Goal: Task Accomplishment & Management: Manage account settings

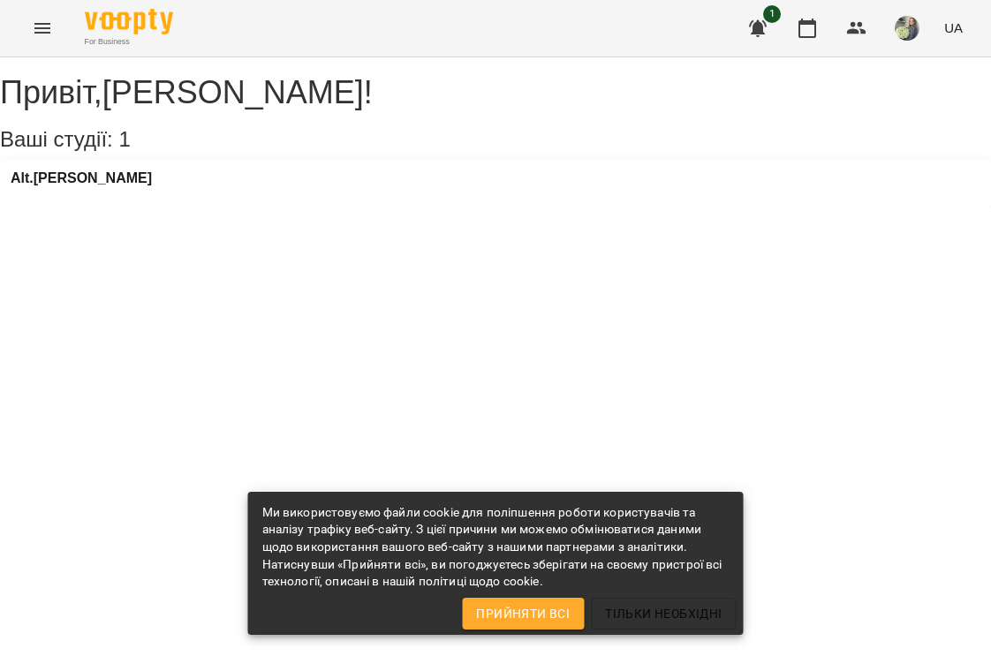
click at [530, 607] on span "Прийняти всі" at bounding box center [523, 613] width 94 height 21
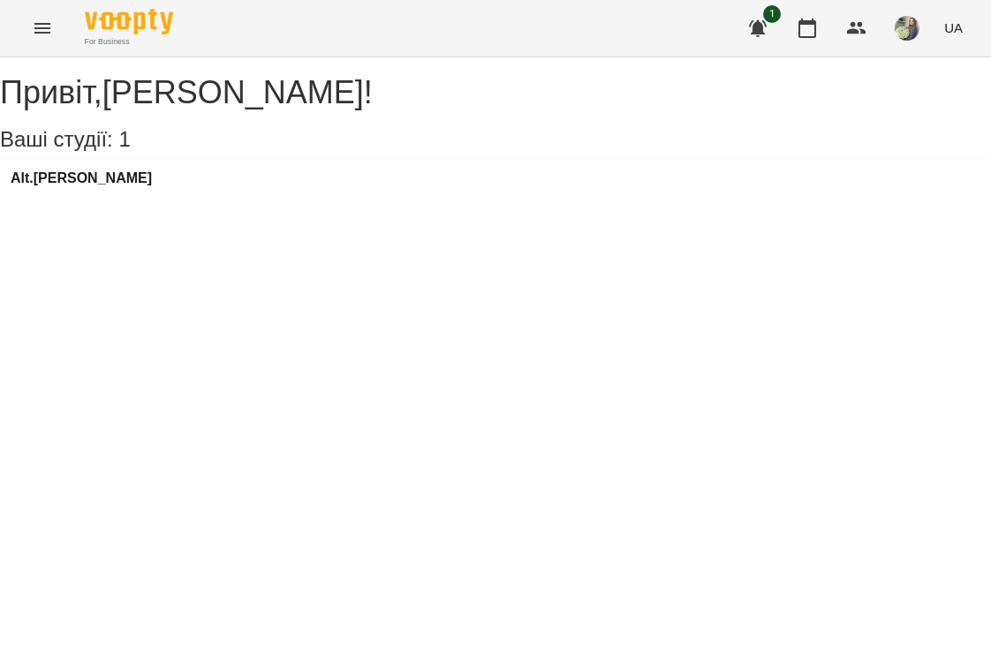
click at [148, 199] on div "Alt.[PERSON_NAME]" at bounding box center [495, 184] width 991 height 48
click at [80, 186] on h3 "Alt.[PERSON_NAME]" at bounding box center [81, 178] width 141 height 16
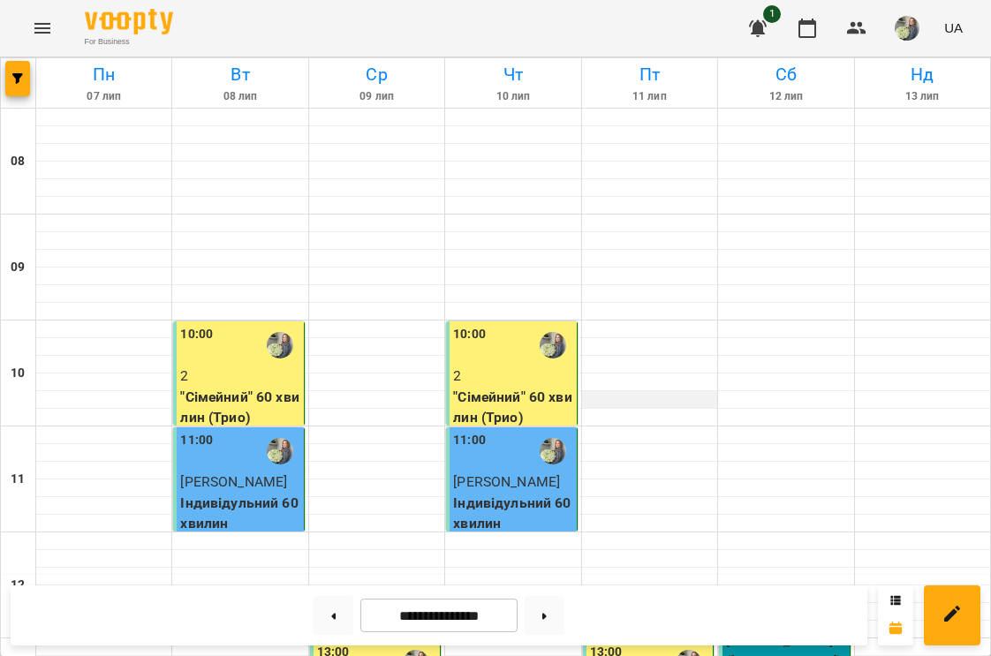
scroll to position [77, 0]
click at [549, 621] on button at bounding box center [545, 615] width 40 height 39
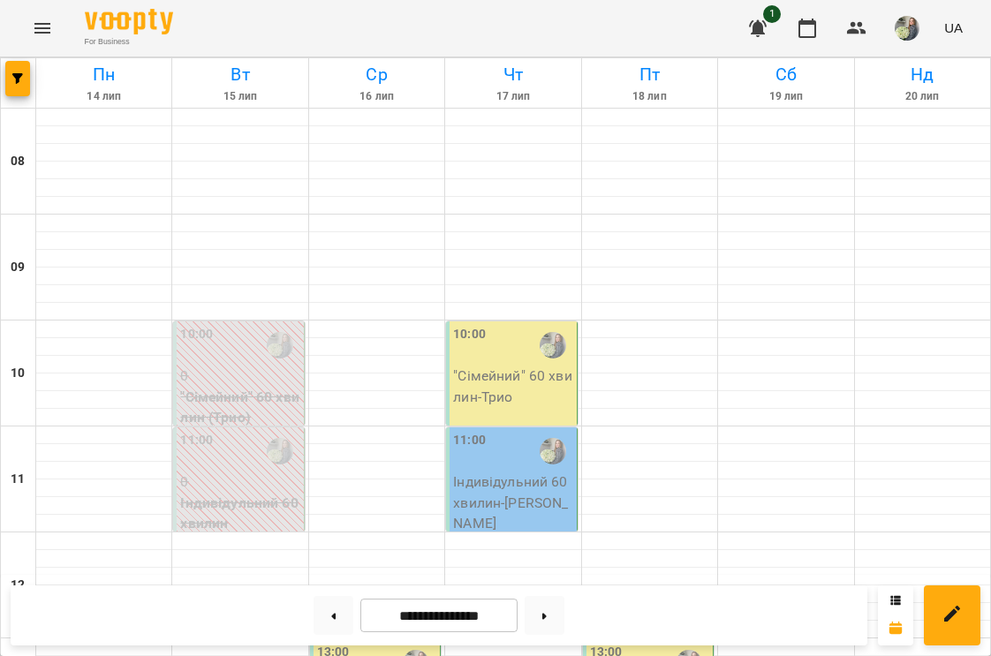
click at [760, 26] on icon "button" at bounding box center [758, 28] width 18 height 17
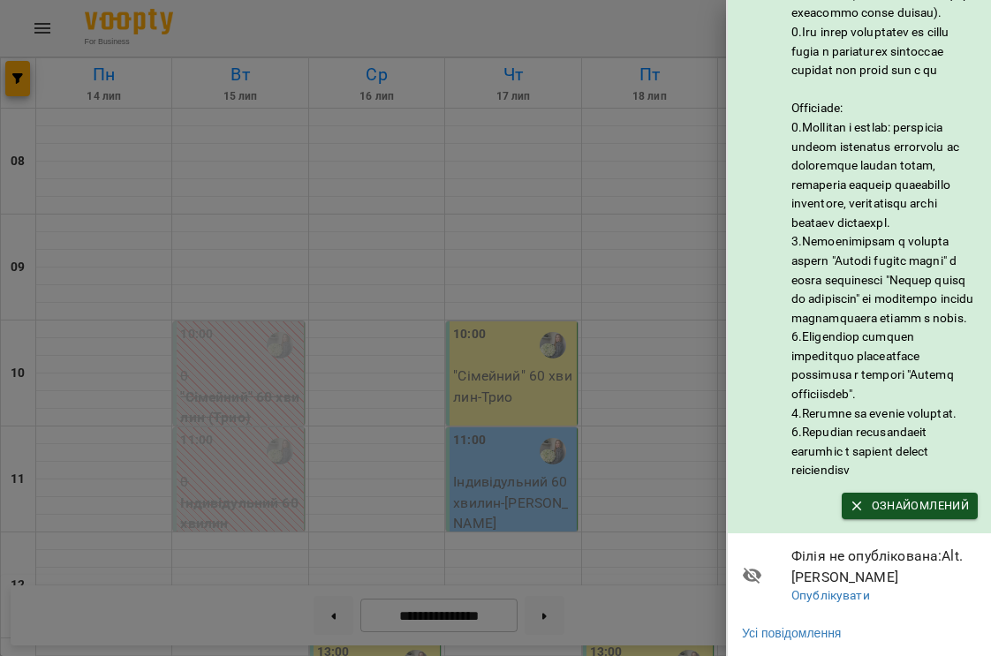
scroll to position [171, 0]
click at [656, 283] on div at bounding box center [495, 328] width 991 height 656
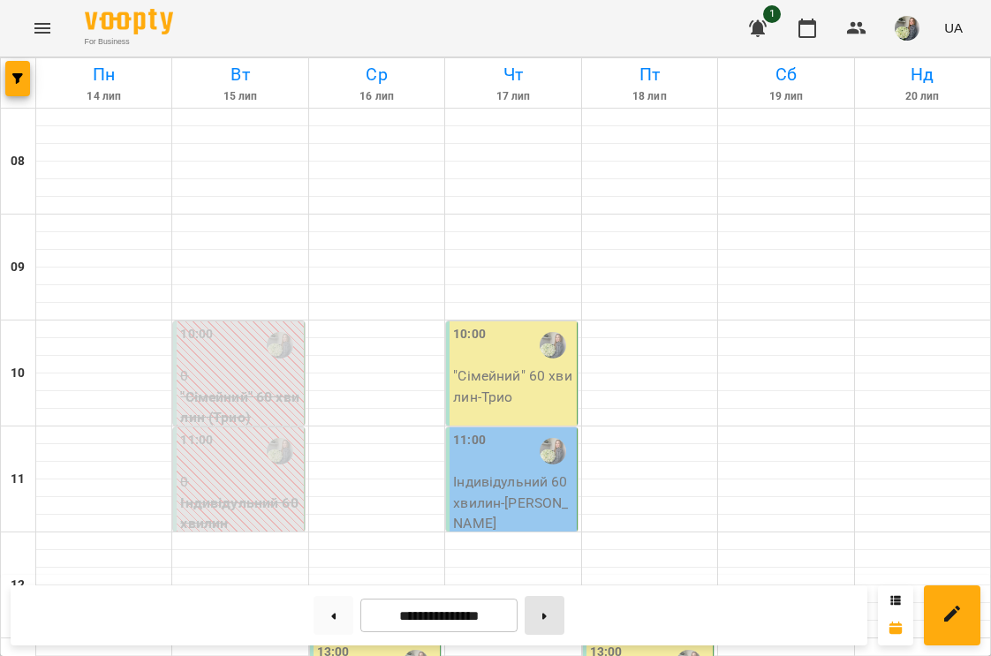
click at [539, 617] on button at bounding box center [545, 615] width 40 height 39
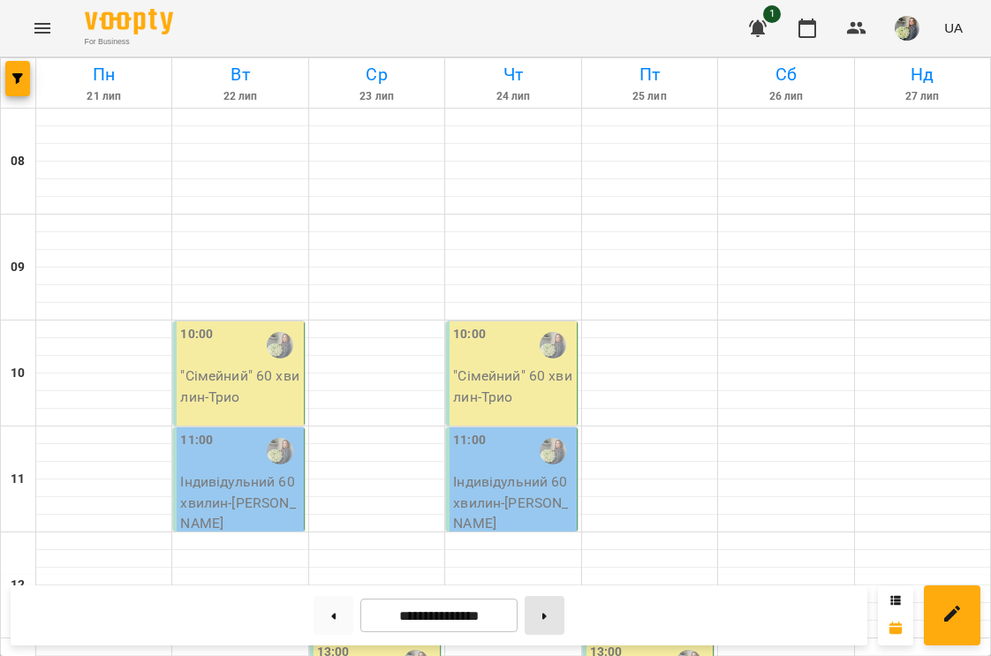
click at [539, 617] on button at bounding box center [545, 615] width 40 height 39
click at [557, 617] on button at bounding box center [545, 615] width 40 height 39
click at [551, 603] on button at bounding box center [545, 615] width 40 height 39
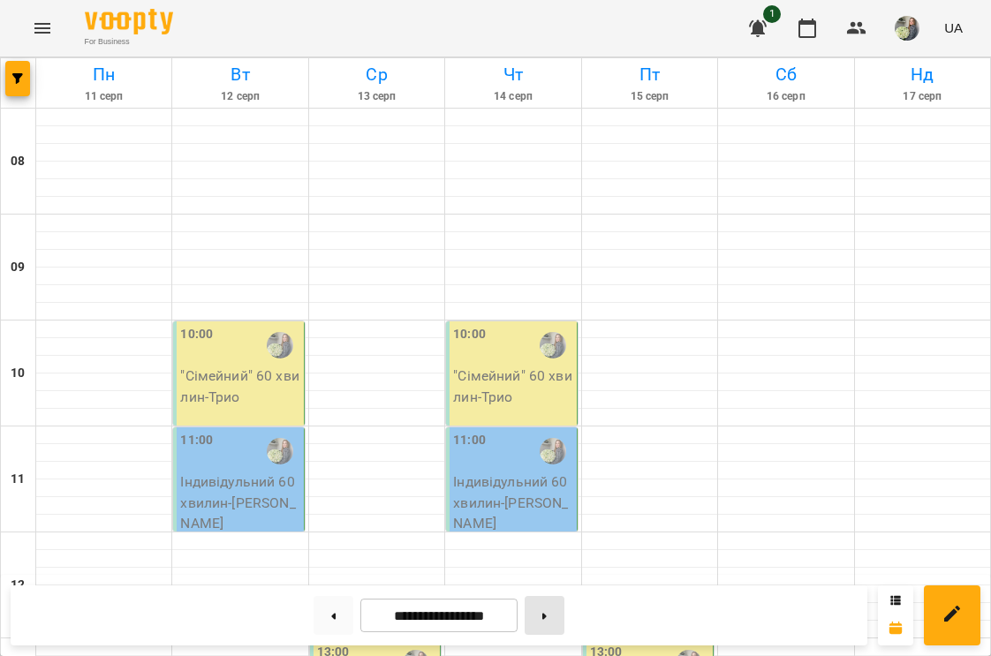
type input "**********"
drag, startPoint x: 208, startPoint y: 100, endPoint x: 200, endPoint y: 337, distance: 236.9
click at [200, 337] on label "10:00" at bounding box center [196, 334] width 33 height 19
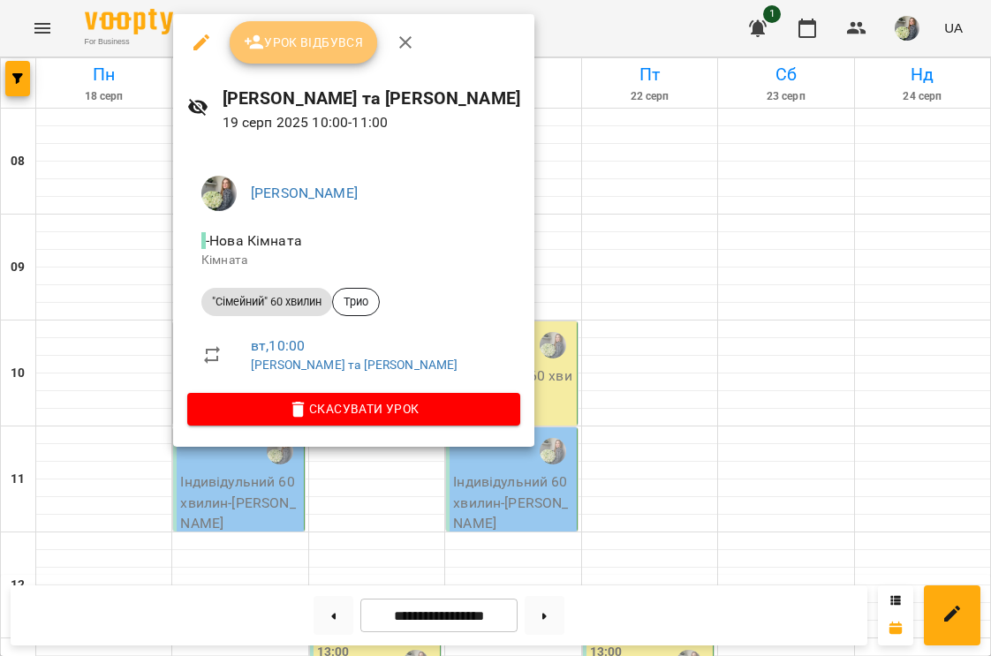
click at [314, 48] on span "Урок відбувся" at bounding box center [304, 42] width 120 height 21
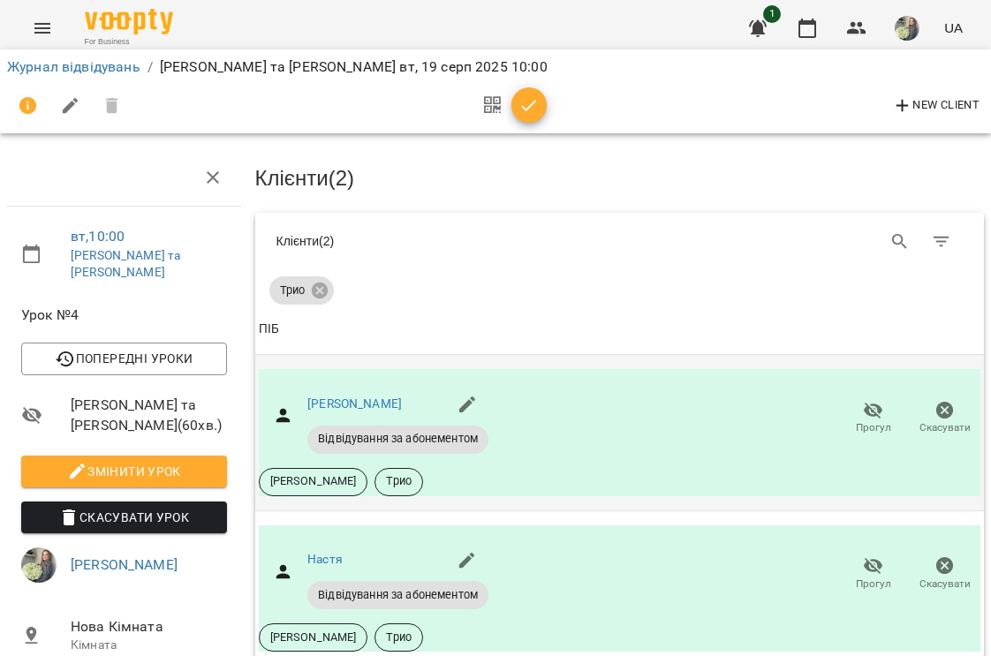
scroll to position [47, 0]
click at [533, 115] on icon "button" at bounding box center [529, 105] width 21 height 21
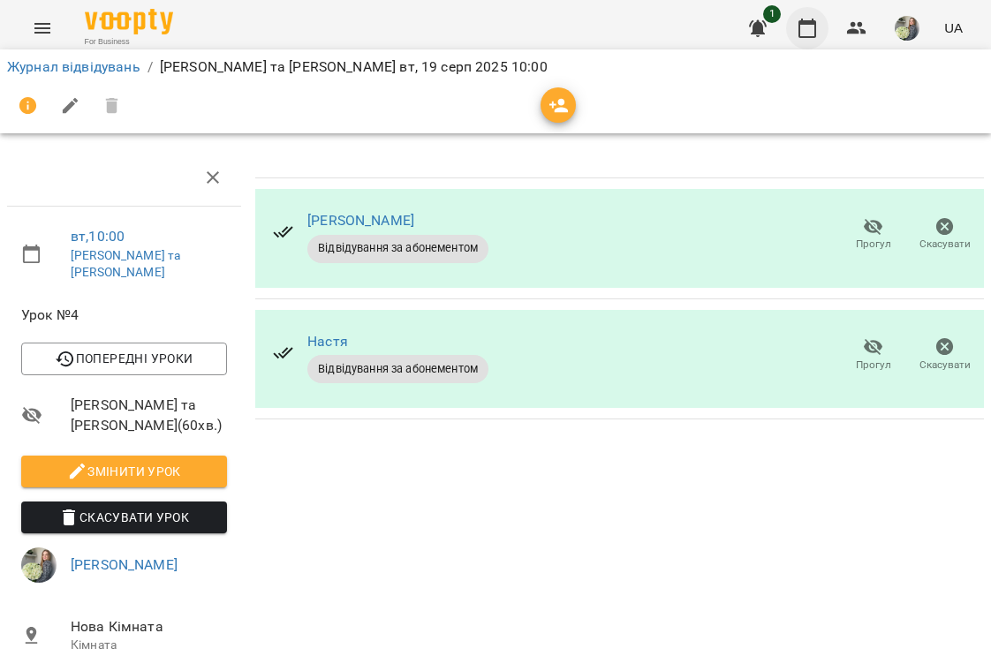
click at [813, 30] on icon "button" at bounding box center [807, 28] width 21 height 21
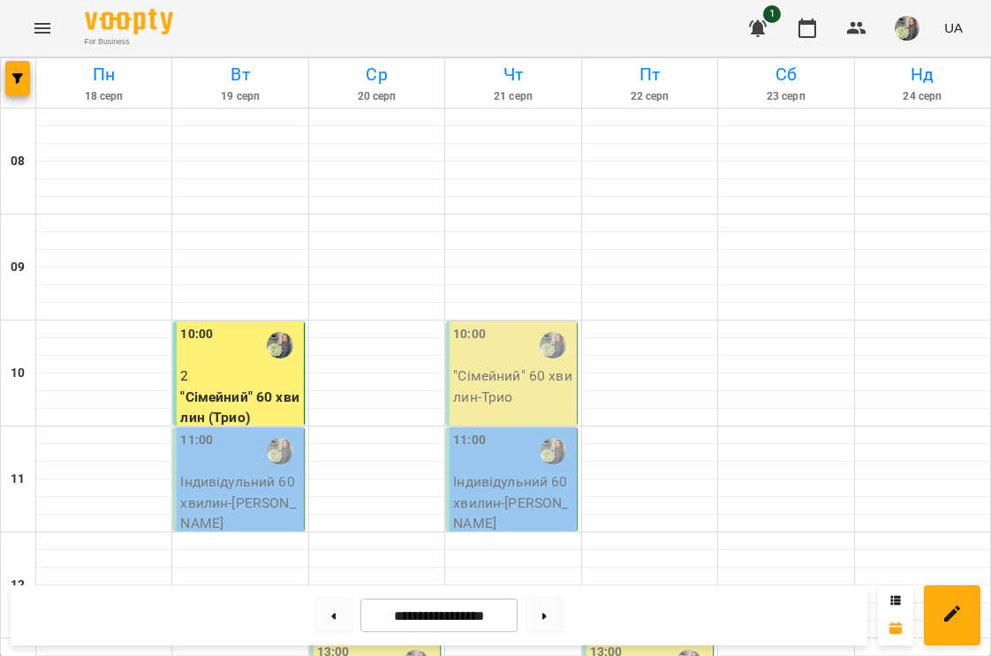
scroll to position [792, 0]
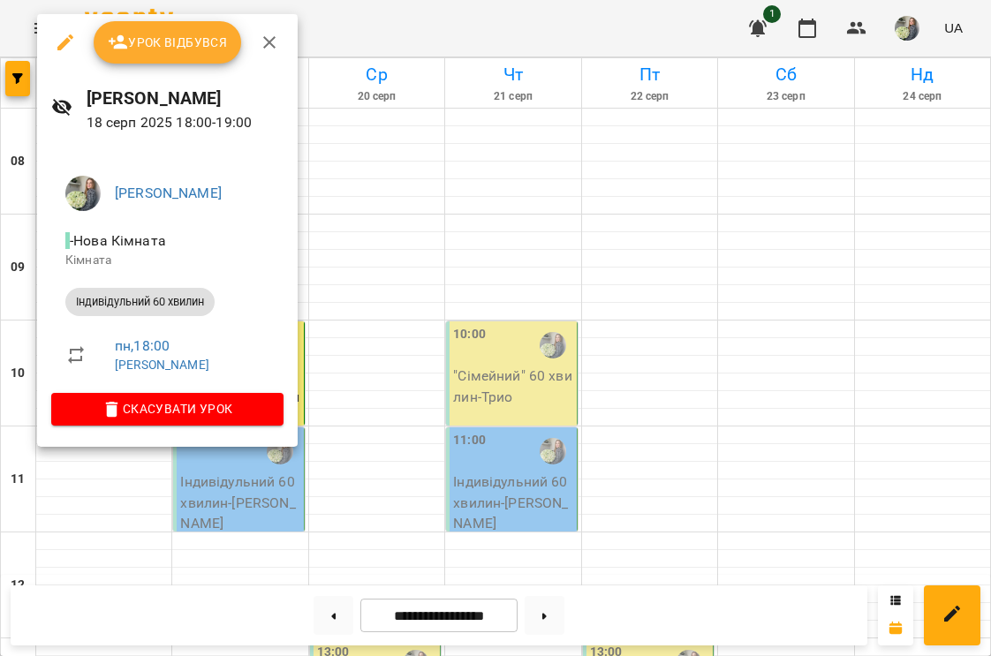
click at [570, 403] on div at bounding box center [495, 328] width 991 height 656
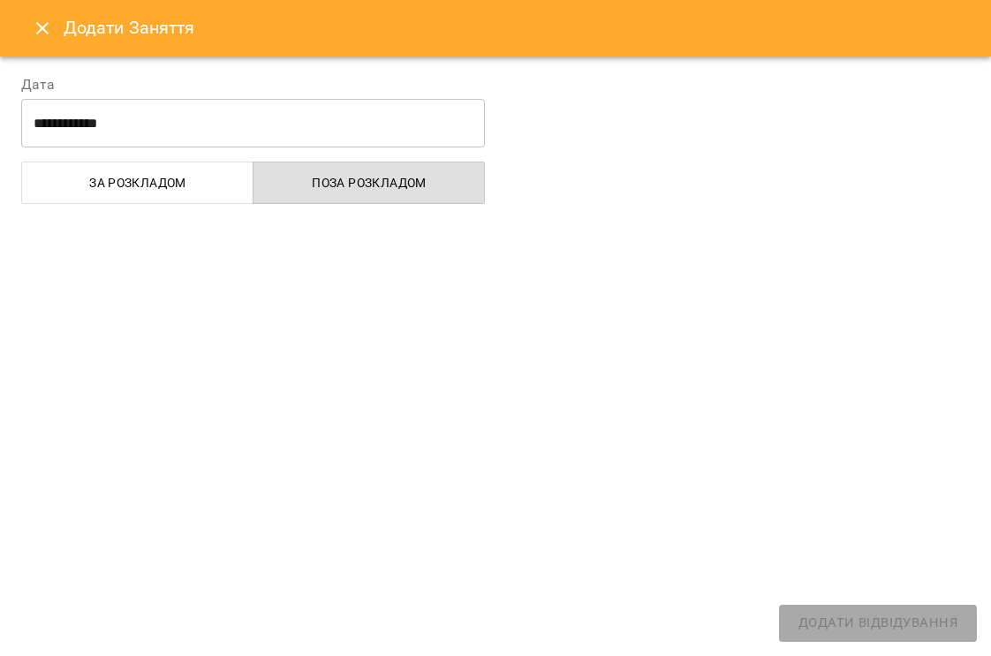
select select "**********"
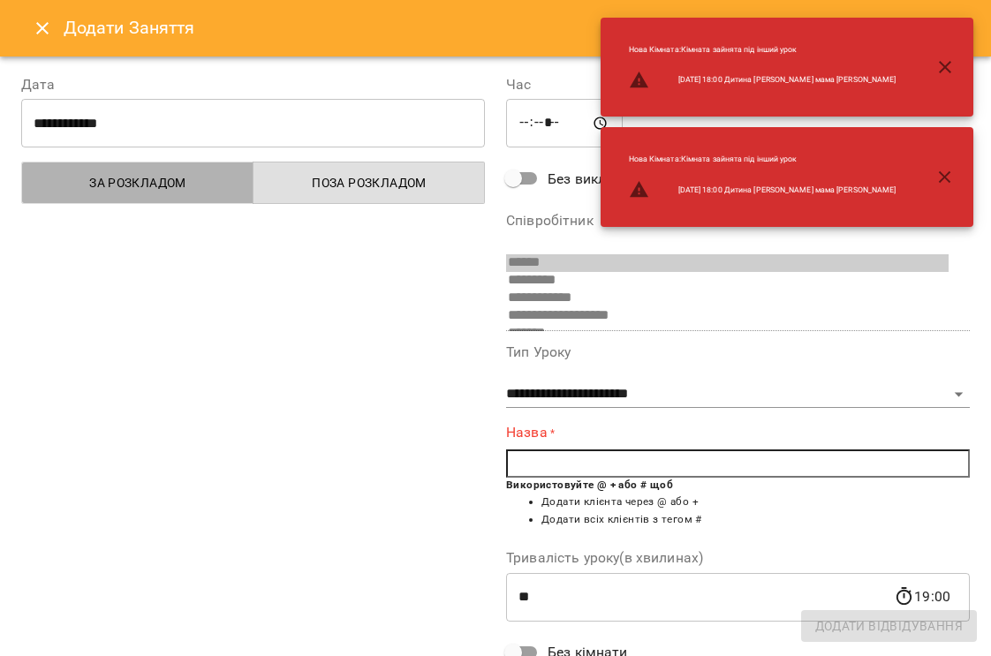
click at [163, 180] on span "За розкладом" at bounding box center [138, 182] width 210 height 21
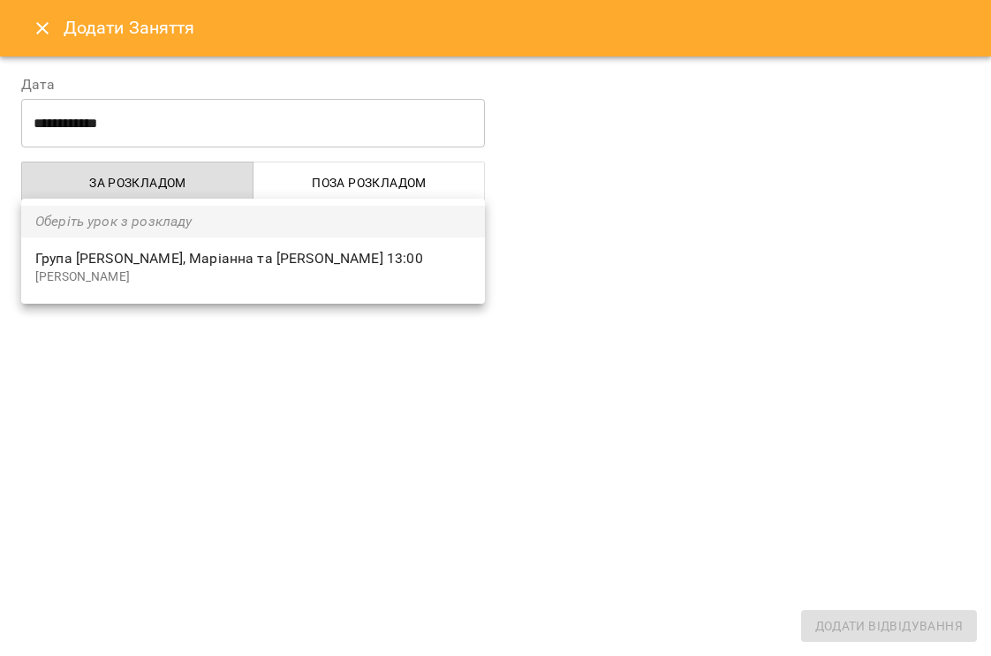
click at [280, 368] on div at bounding box center [495, 328] width 991 height 656
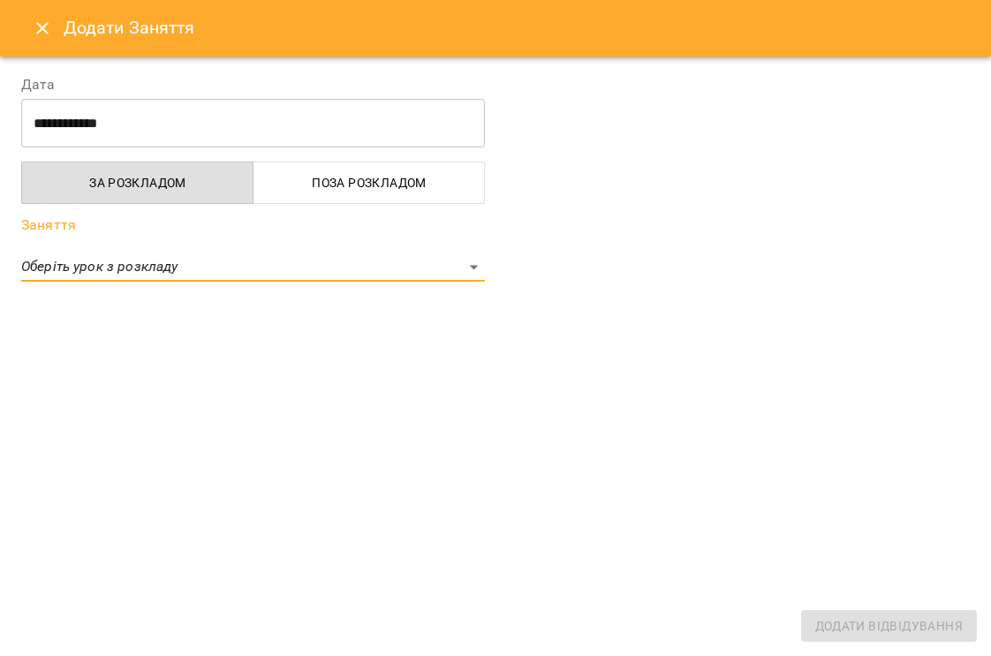
click at [161, 116] on input "**********" at bounding box center [253, 123] width 464 height 49
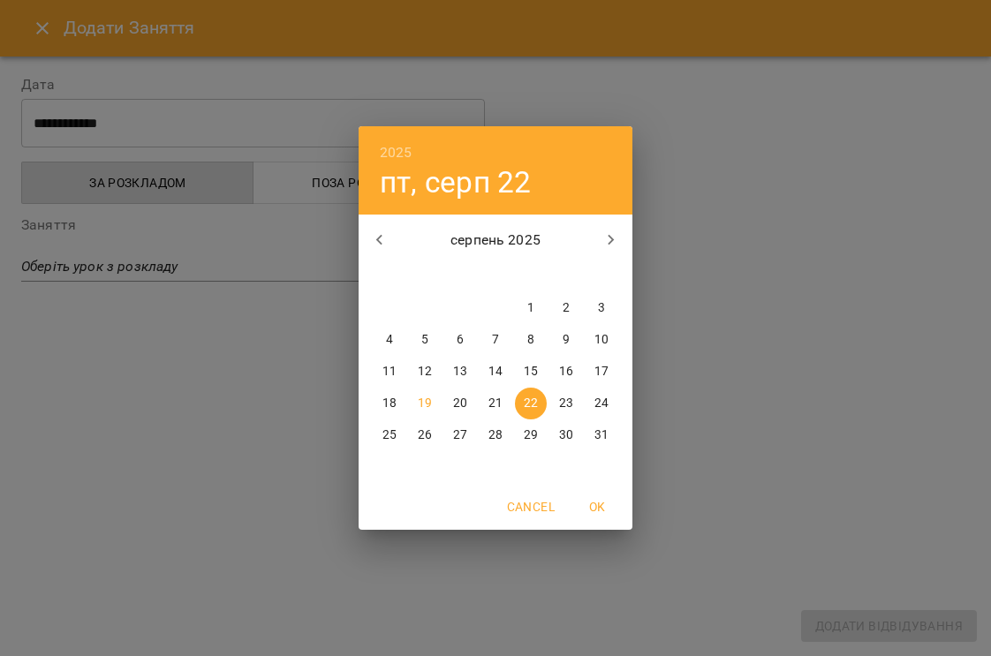
click at [531, 508] on span "Cancel" at bounding box center [531, 506] width 48 height 21
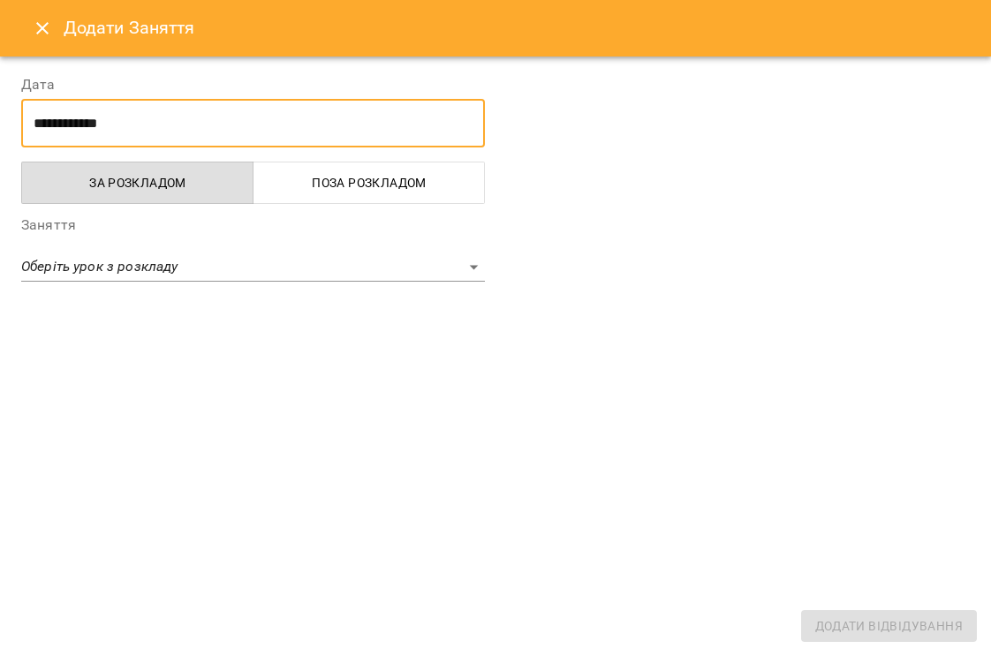
click at [133, 133] on input "**********" at bounding box center [253, 123] width 464 height 49
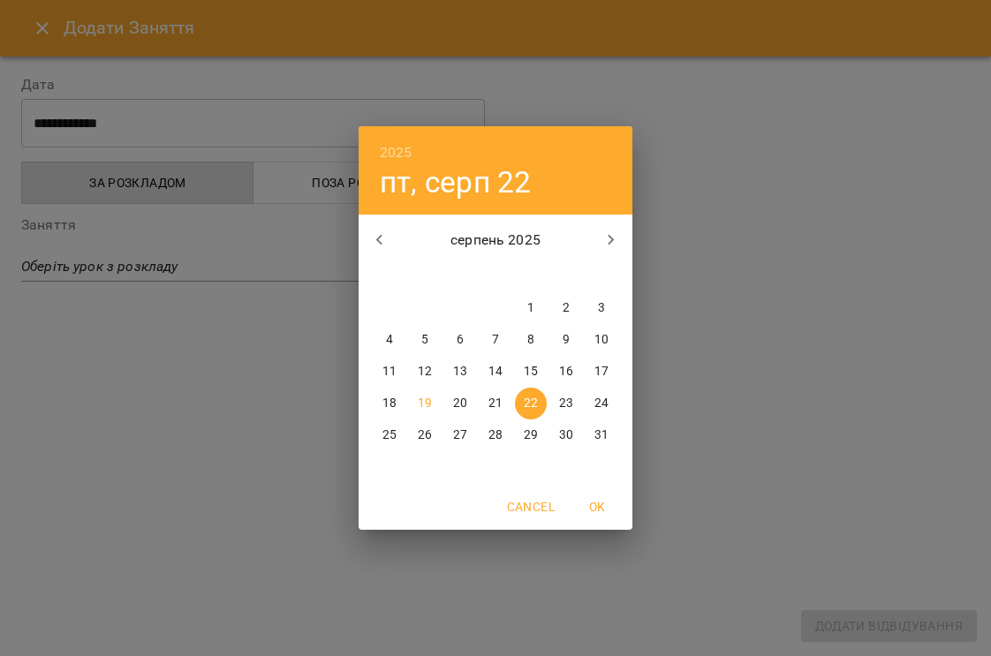
click at [284, 388] on div "2025 пт, серп [DATE] вт ср чт пт сб нд 28 29 30 31 1 2 3 4 5 6 7 8 9 10 11 12 1…" at bounding box center [495, 328] width 991 height 656
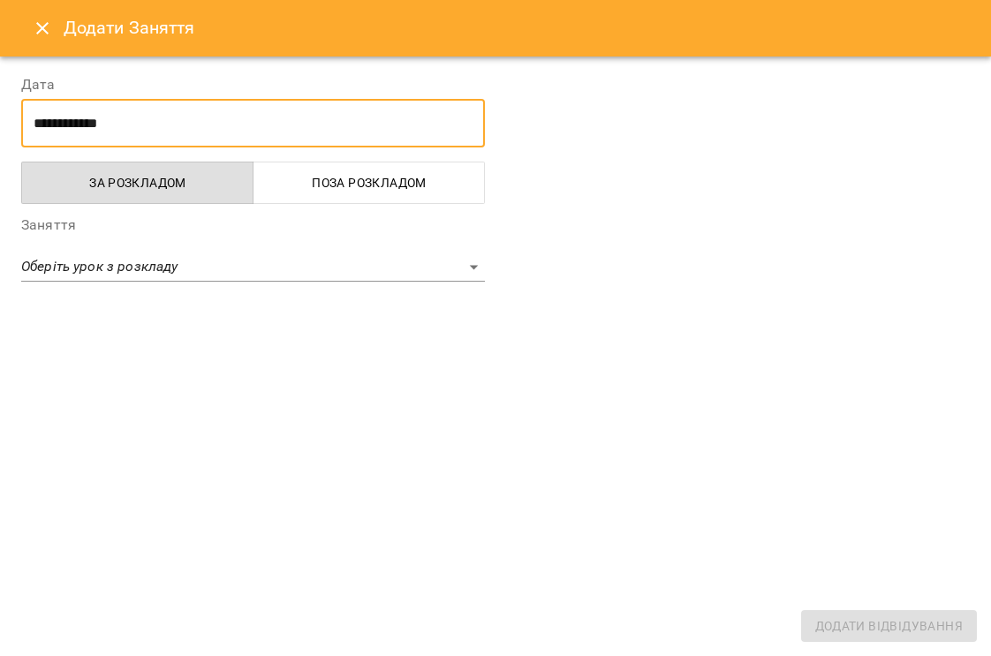
click at [40, 23] on icon "Close" at bounding box center [42, 28] width 21 height 21
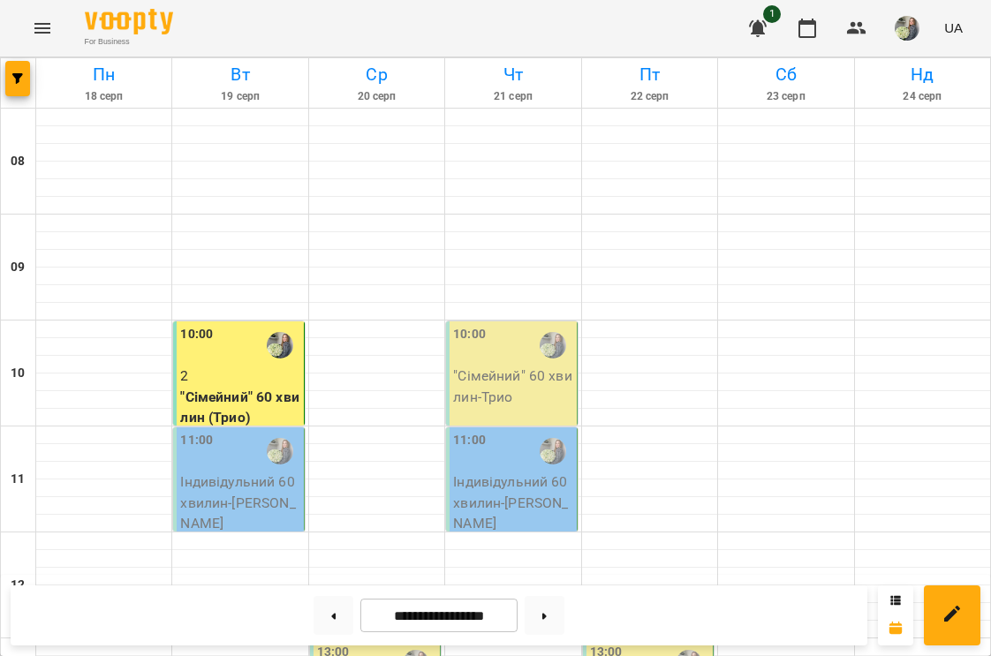
select select "**********"
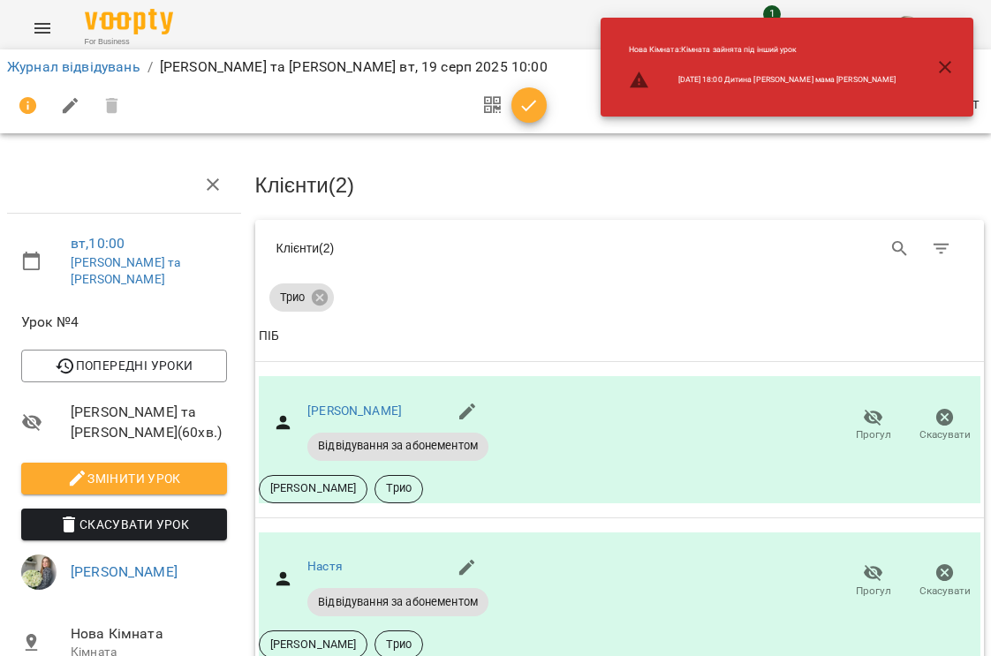
click at [530, 97] on icon "button" at bounding box center [529, 105] width 21 height 21
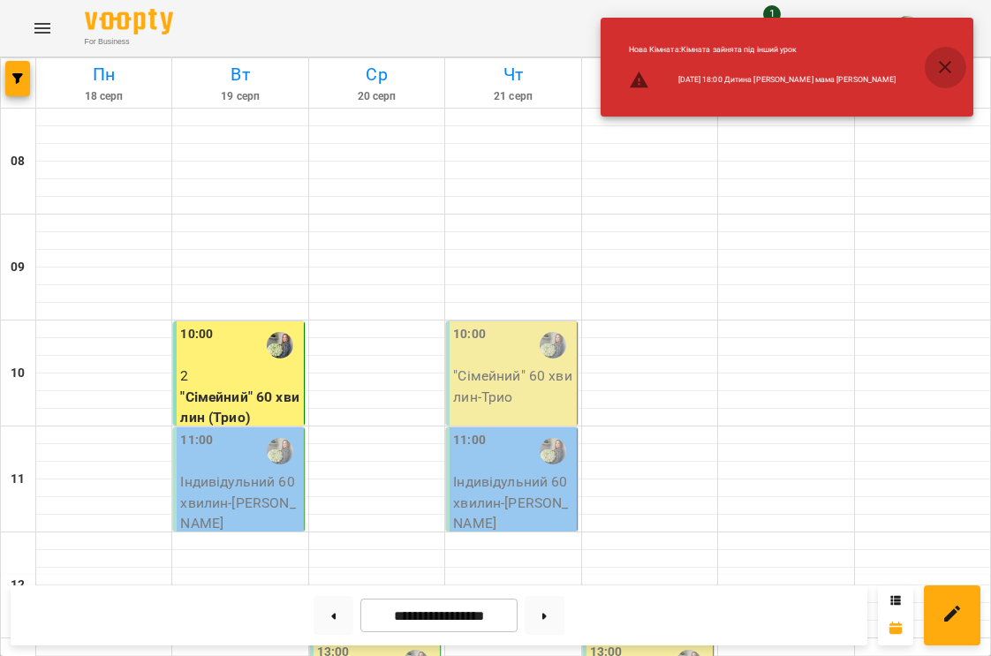
click at [943, 60] on icon "button" at bounding box center [945, 67] width 21 height 21
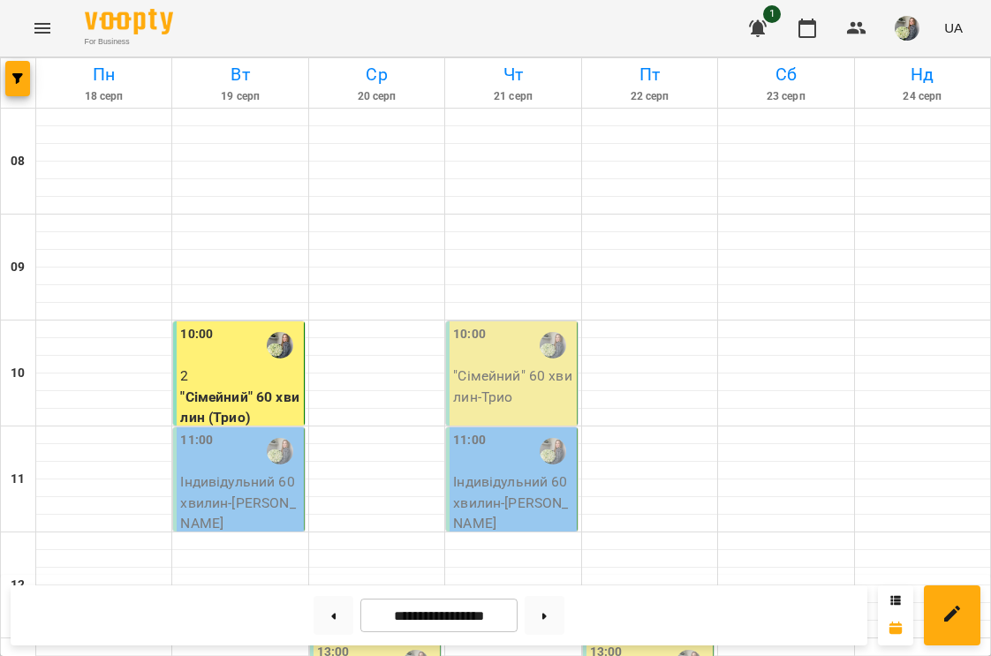
scroll to position [731, 0]
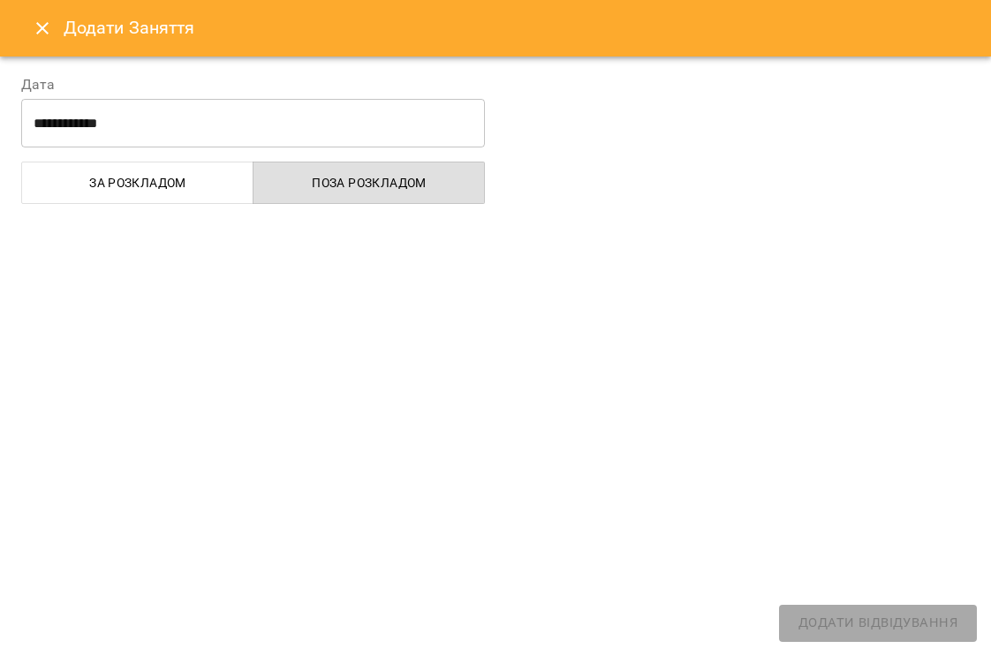
select select "**********"
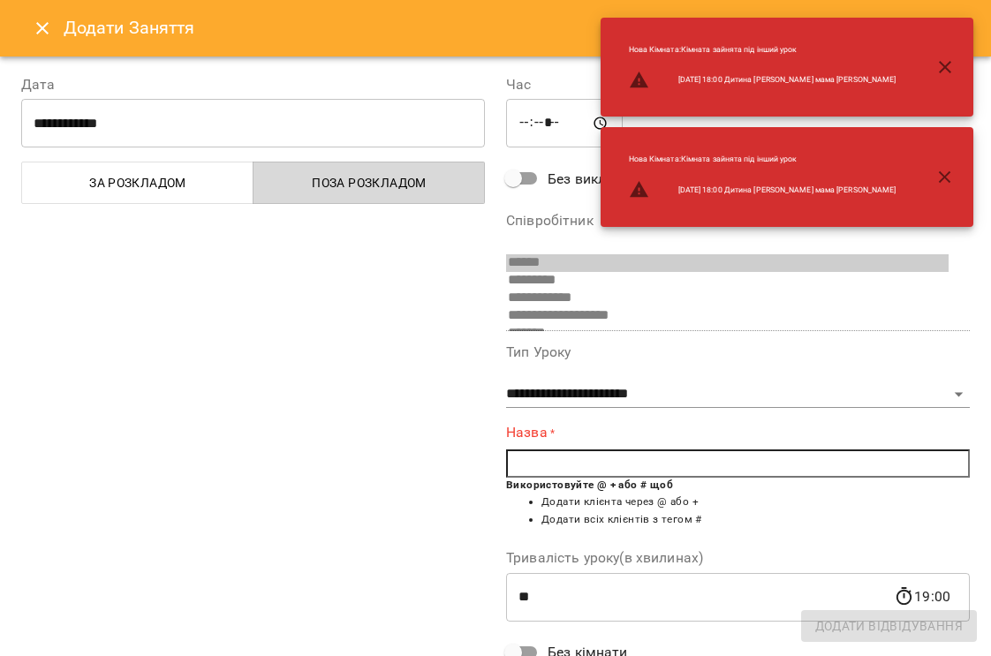
click at [356, 189] on span "Поза розкладом" at bounding box center [369, 182] width 210 height 21
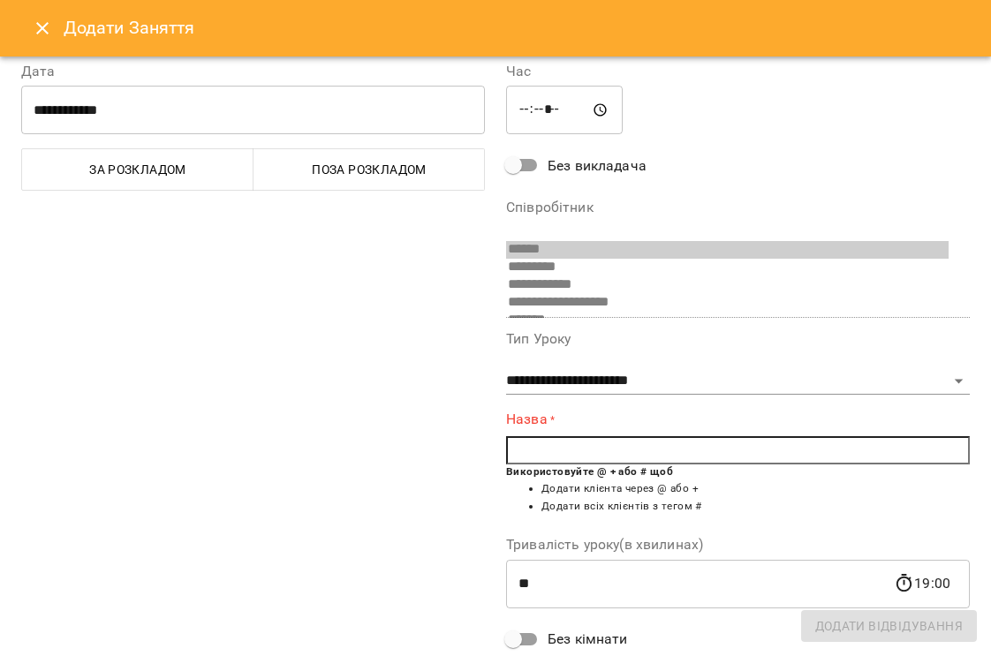
scroll to position [11, 0]
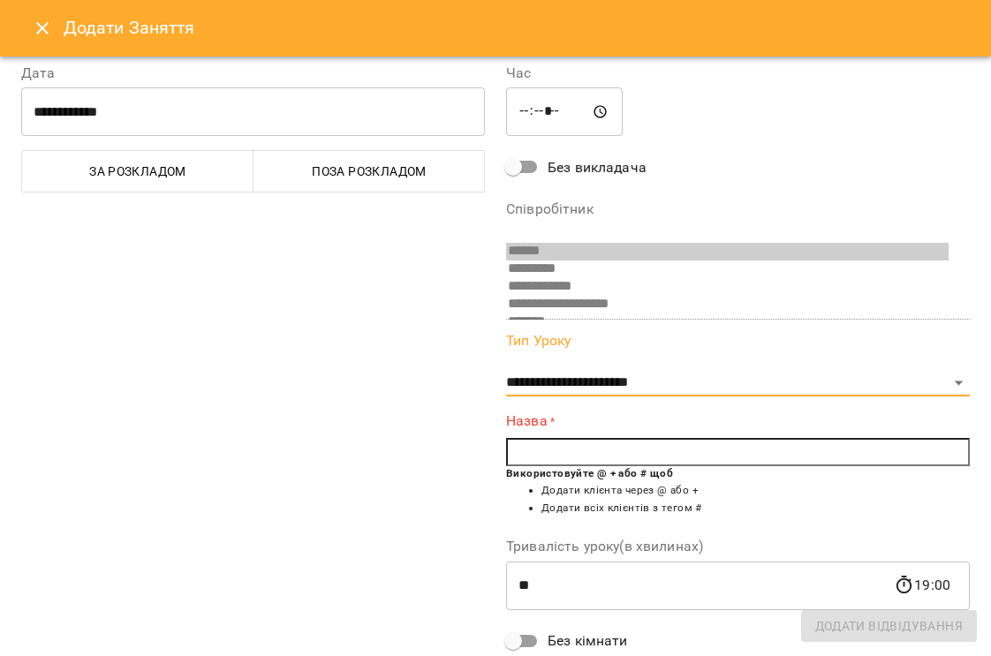
click at [553, 458] on input "text" at bounding box center [738, 452] width 464 height 28
type input "*"
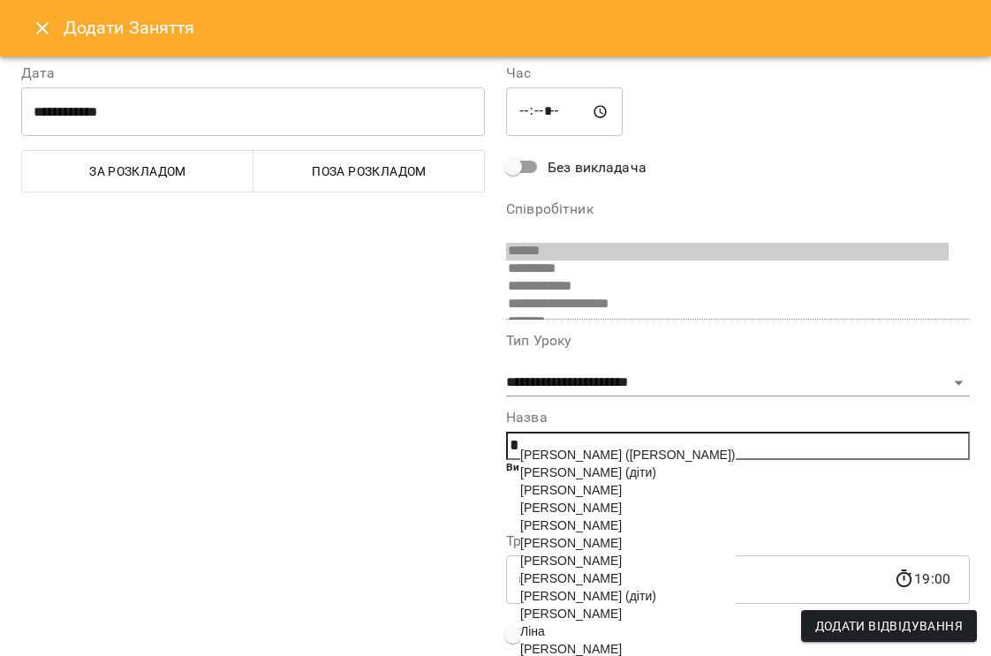
click at [569, 469] on span "[PERSON_NAME] (діти)" at bounding box center [588, 473] width 136 height 14
type input "**********"
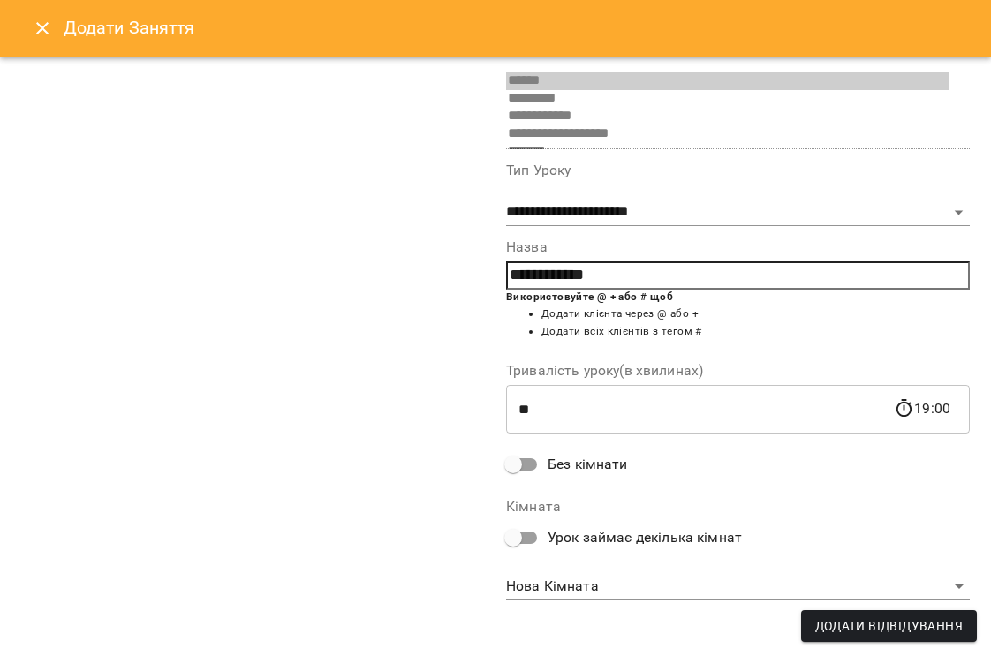
scroll to position [181, 0]
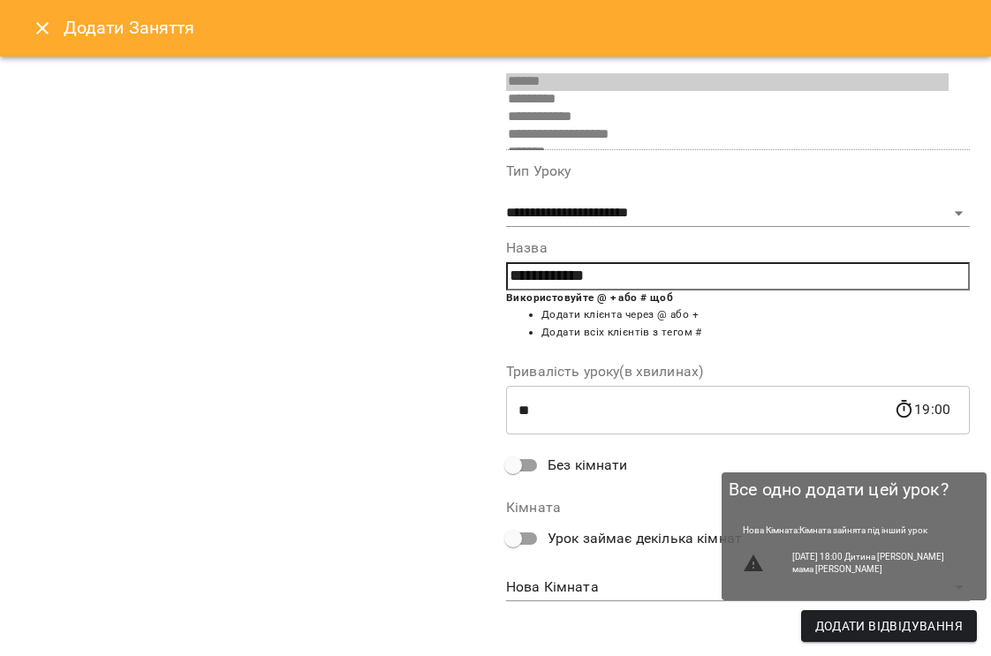
click at [837, 636] on span "Додати Відвідування" at bounding box center [889, 626] width 148 height 21
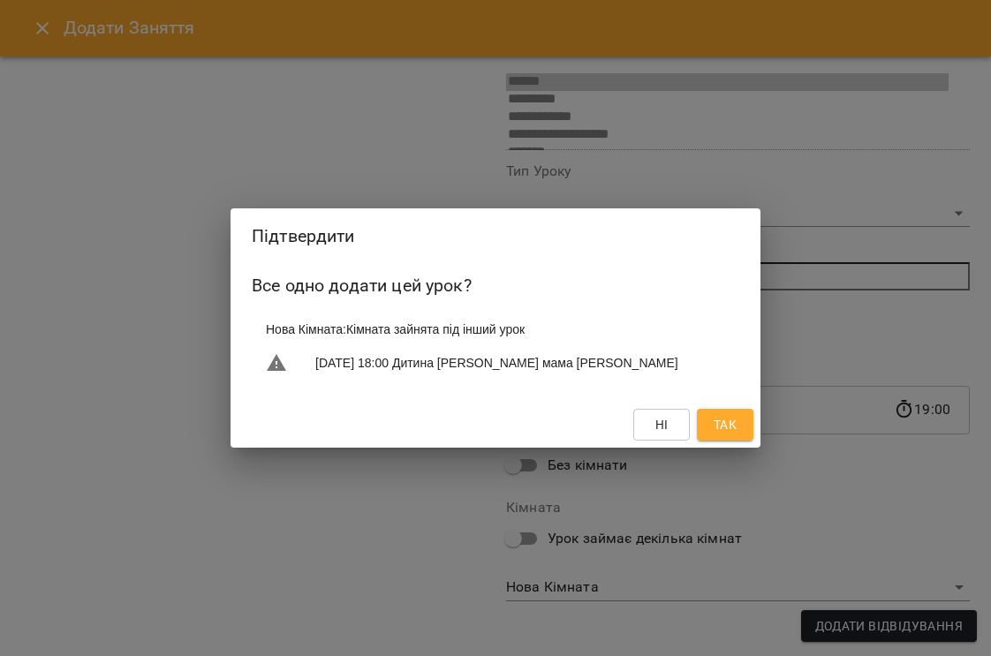
click at [724, 418] on span "Так" at bounding box center [725, 424] width 23 height 21
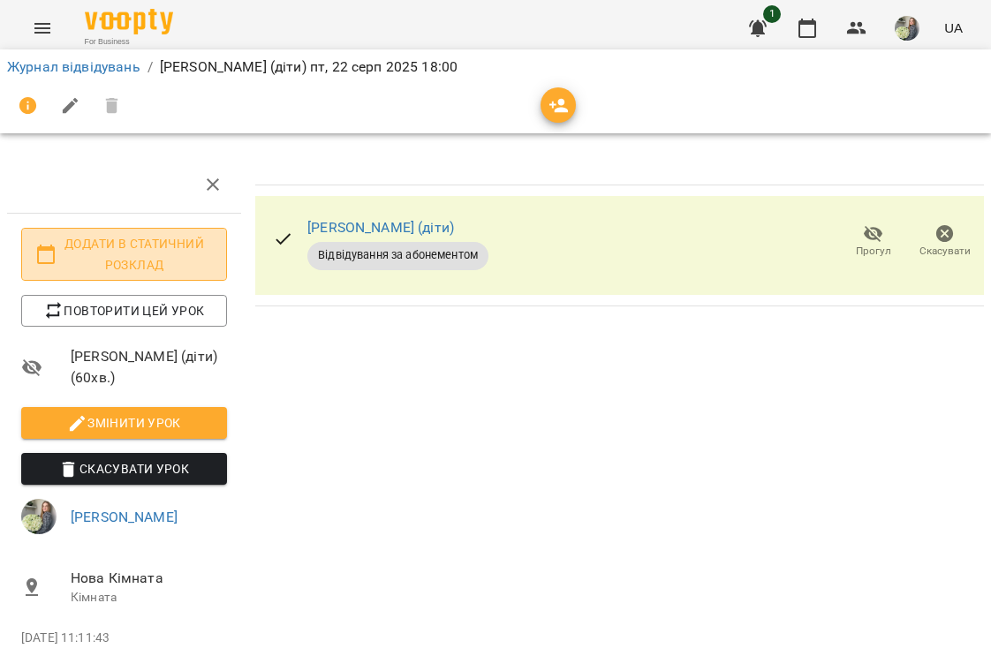
drag, startPoint x: 78, startPoint y: 223, endPoint x: 164, endPoint y: 254, distance: 91.9
click at [164, 254] on span "Додати в статичний розклад" at bounding box center [124, 254] width 178 height 42
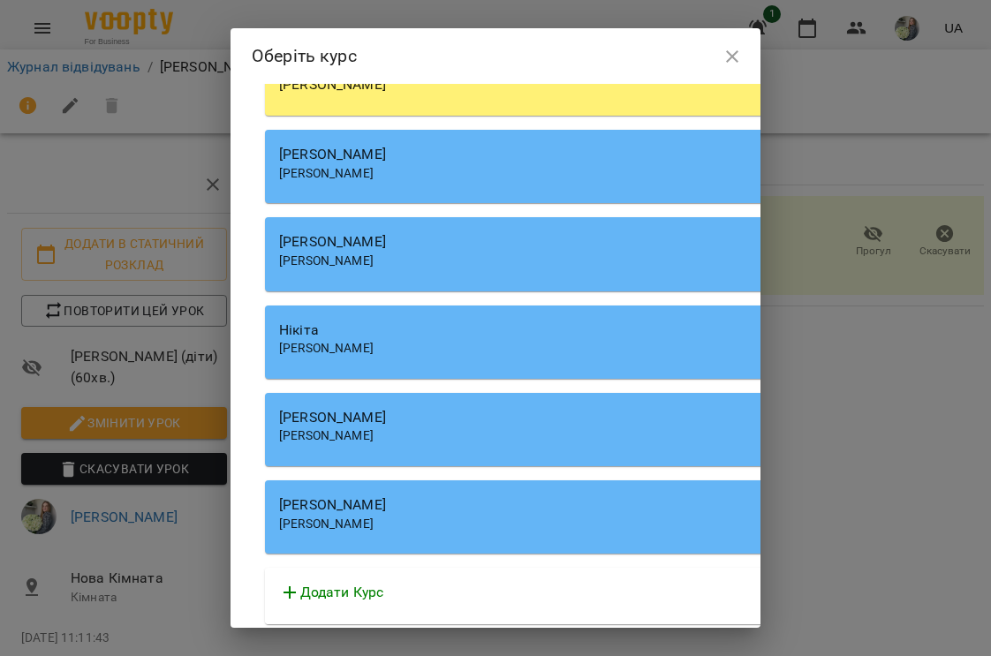
scroll to position [186, 0]
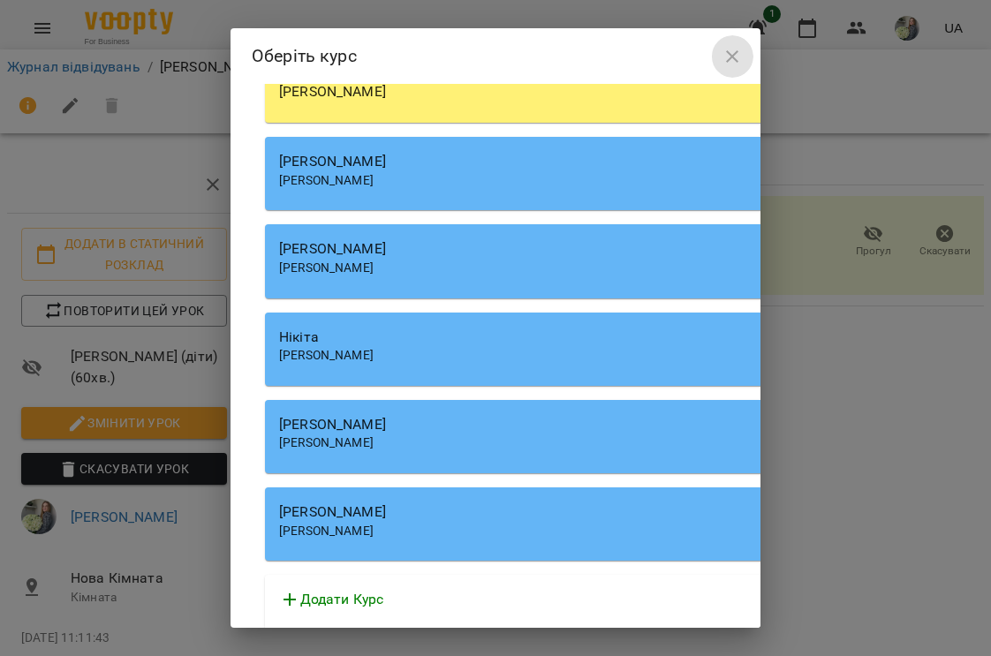
click at [722, 58] on icon "button" at bounding box center [732, 56] width 21 height 21
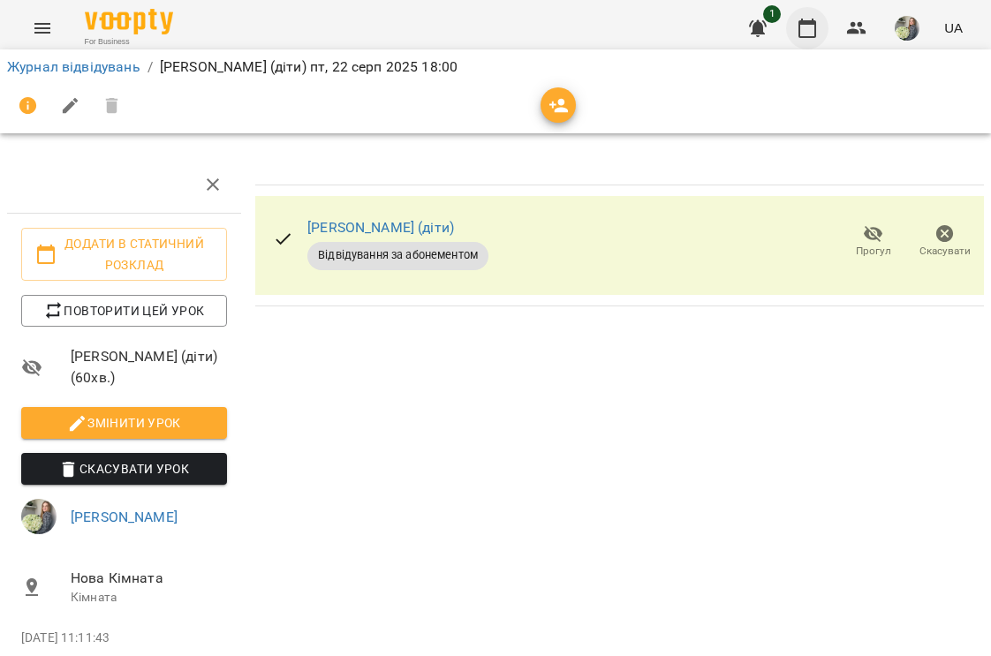
click at [806, 29] on icon "button" at bounding box center [807, 28] width 21 height 21
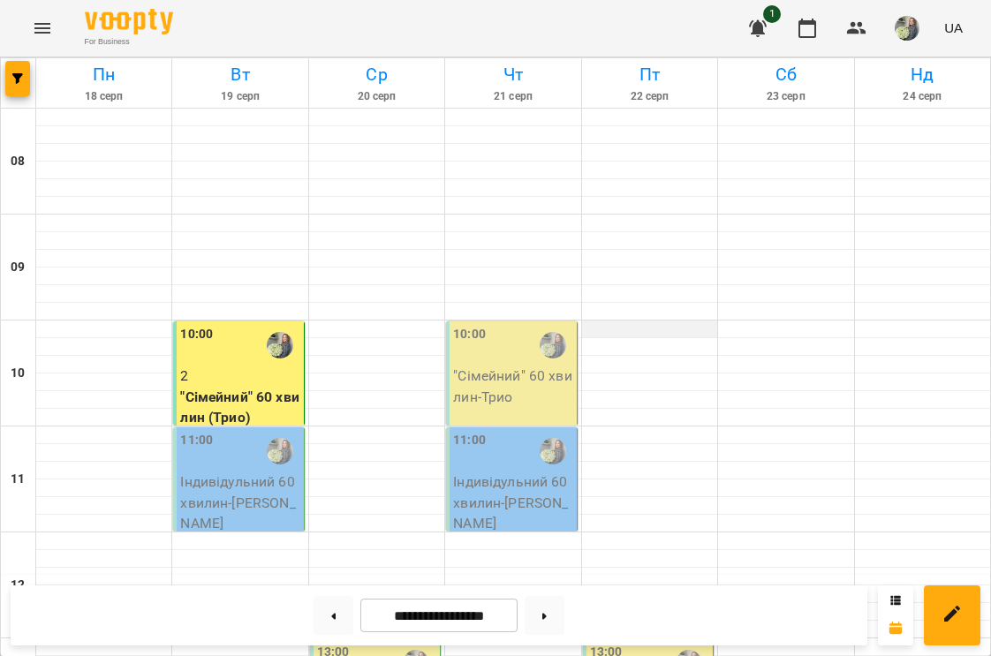
scroll to position [1000, 0]
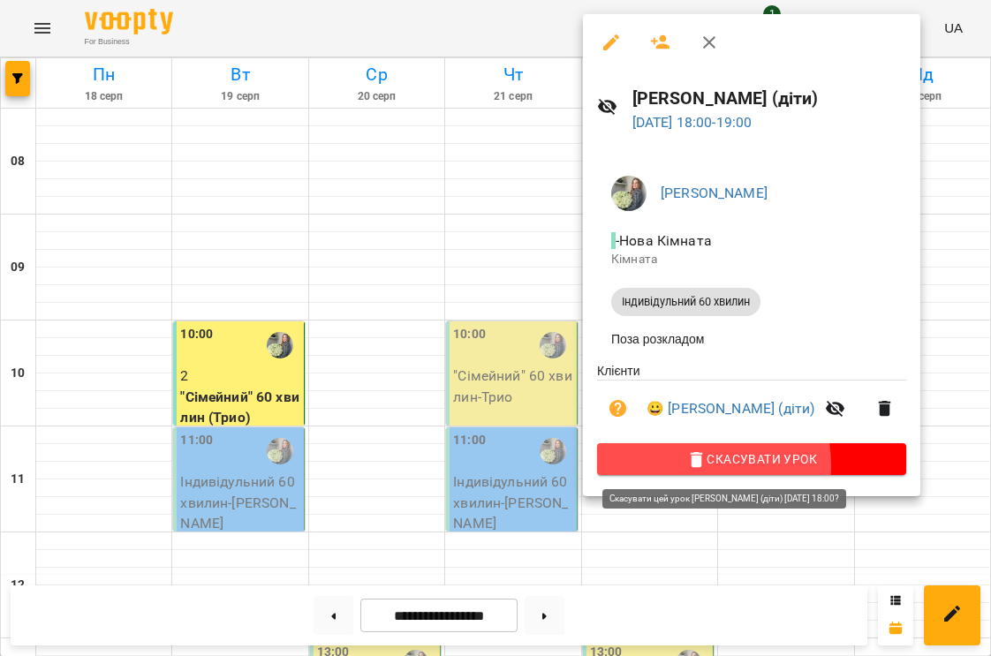
click at [678, 467] on span "Скасувати Урок" at bounding box center [751, 459] width 281 height 21
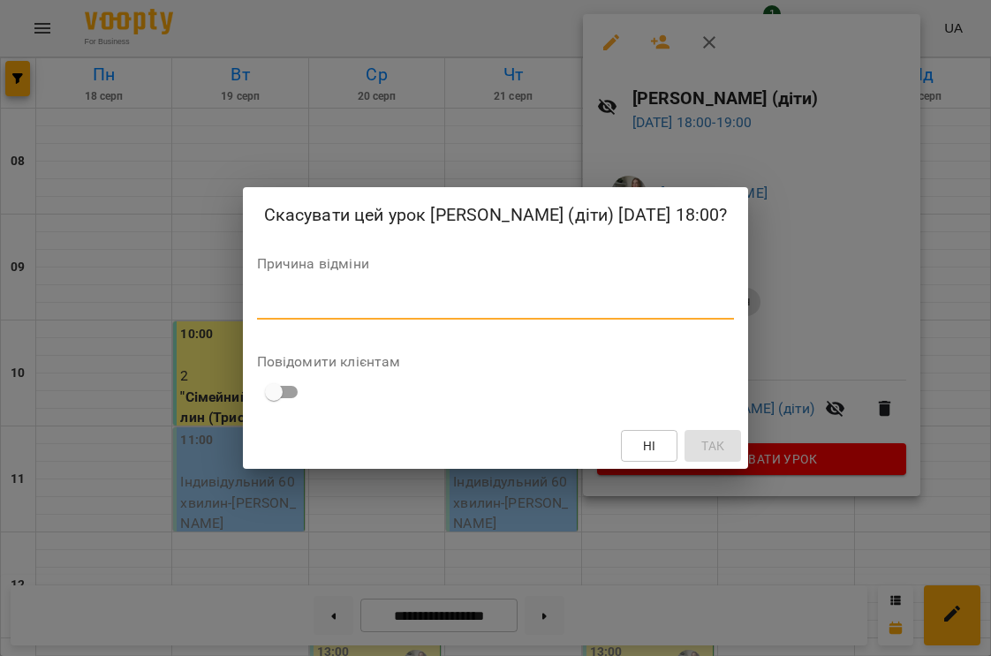
click at [373, 313] on textarea at bounding box center [496, 306] width 478 height 16
type textarea "*"
type textarea "**********"
click at [701, 436] on span "Так" at bounding box center [712, 446] width 23 height 21
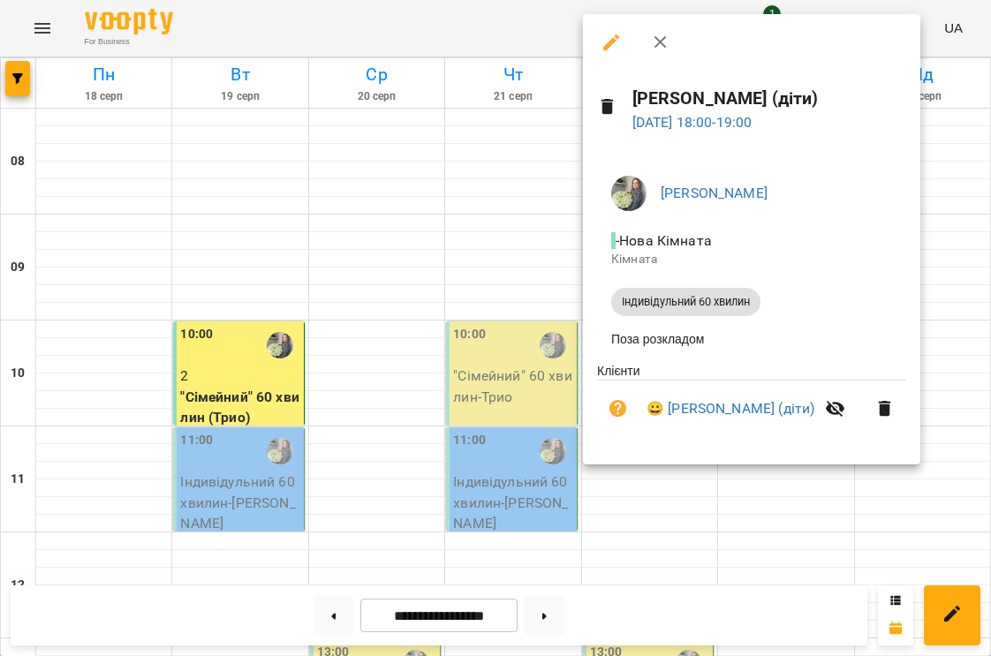
click at [875, 406] on icon "button" at bounding box center [885, 408] width 21 height 21
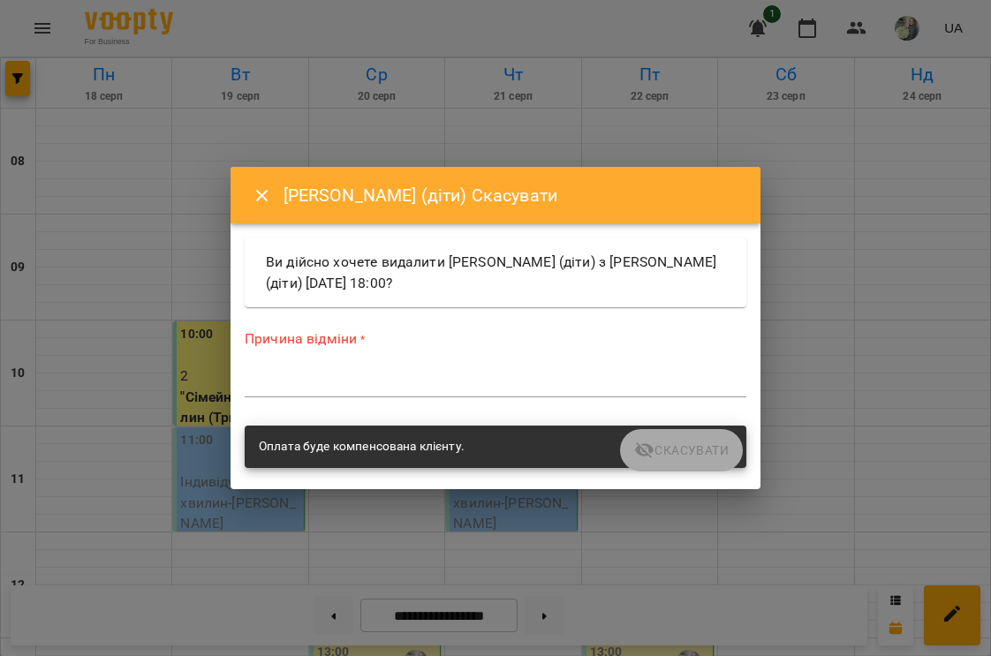
click at [664, 456] on div "Оплата буде компенсована клієнту." at bounding box center [496, 447] width 502 height 42
click at [385, 267] on div "Ви дійсно хочете видалити [PERSON_NAME] (діти) з [PERSON_NAME] (діти) [DATE] 18…" at bounding box center [496, 273] width 502 height 70
click at [319, 379] on textarea at bounding box center [496, 383] width 502 height 16
click at [267, 193] on icon "Close" at bounding box center [262, 196] width 21 height 21
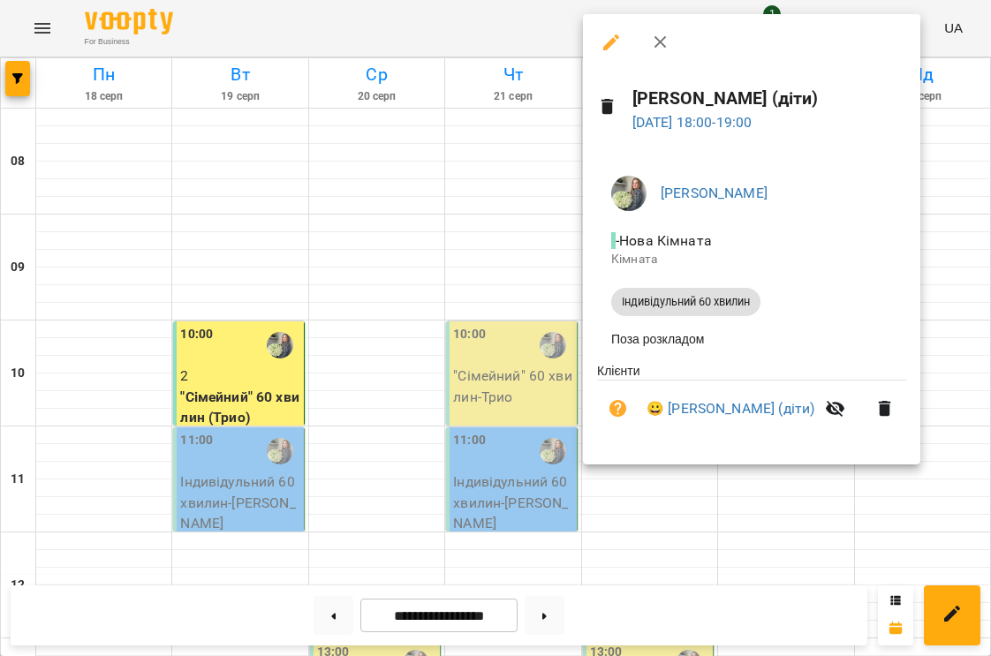
click at [669, 305] on span "Індивідульний 60 хвилин" at bounding box center [685, 302] width 149 height 16
click at [879, 407] on icon "button" at bounding box center [885, 409] width 12 height 16
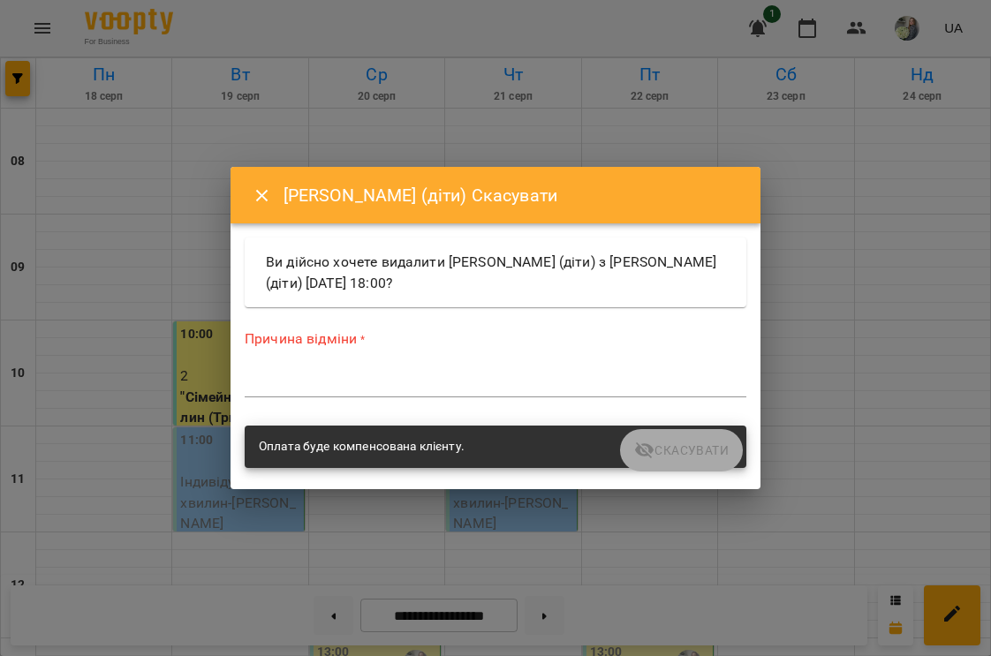
click at [657, 440] on div "Оплата буде компенсована клієнту." at bounding box center [496, 447] width 502 height 42
click at [393, 385] on textarea at bounding box center [496, 383] width 502 height 16
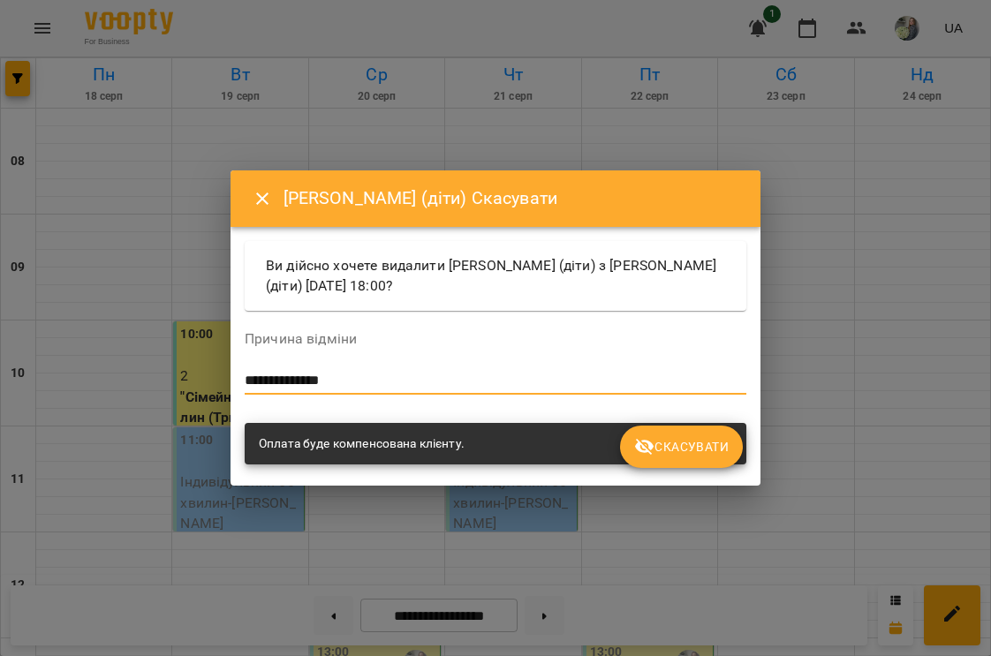
type textarea "**********"
click at [678, 439] on span "Скасувати" at bounding box center [681, 446] width 95 height 21
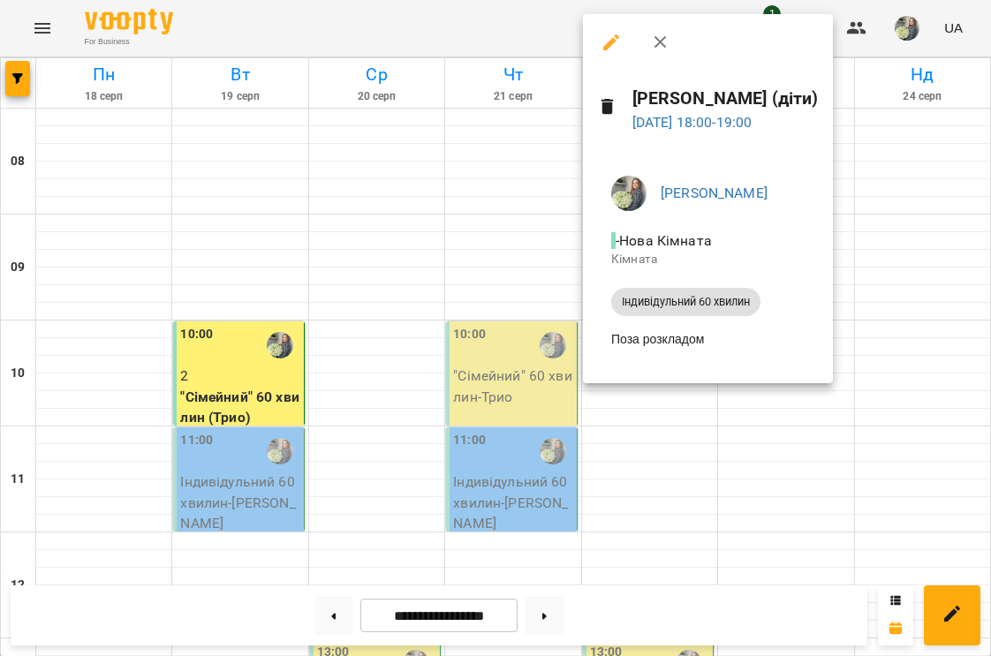
click at [678, 341] on li "Поза розкладом" at bounding box center [708, 339] width 222 height 32
click at [657, 50] on icon "button" at bounding box center [660, 42] width 21 height 21
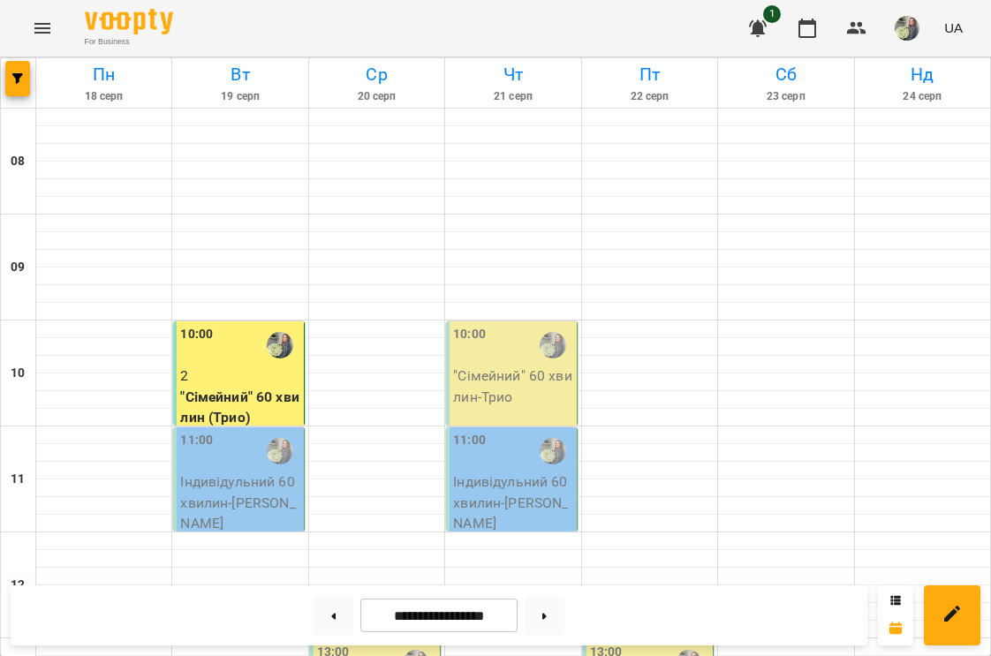
scroll to position [982, 0]
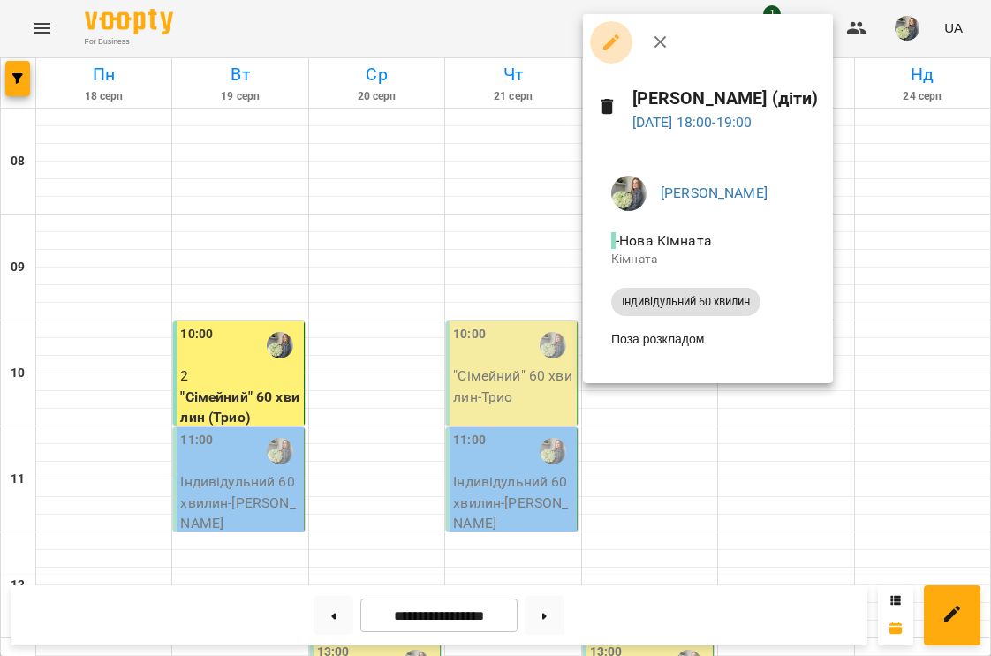
click at [616, 48] on icon "button" at bounding box center [611, 42] width 21 height 21
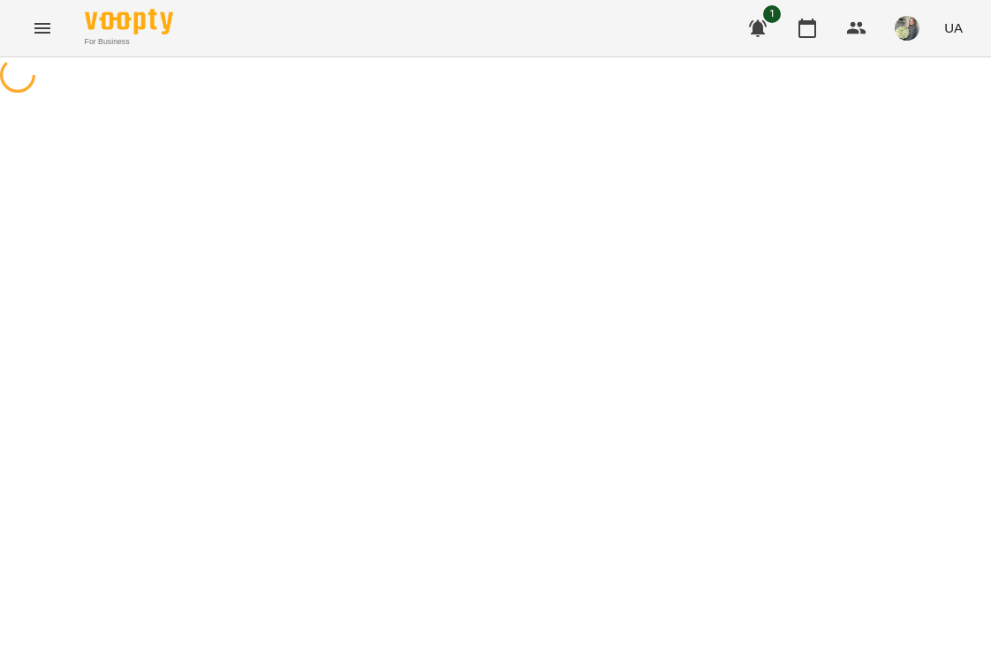
select select "**********"
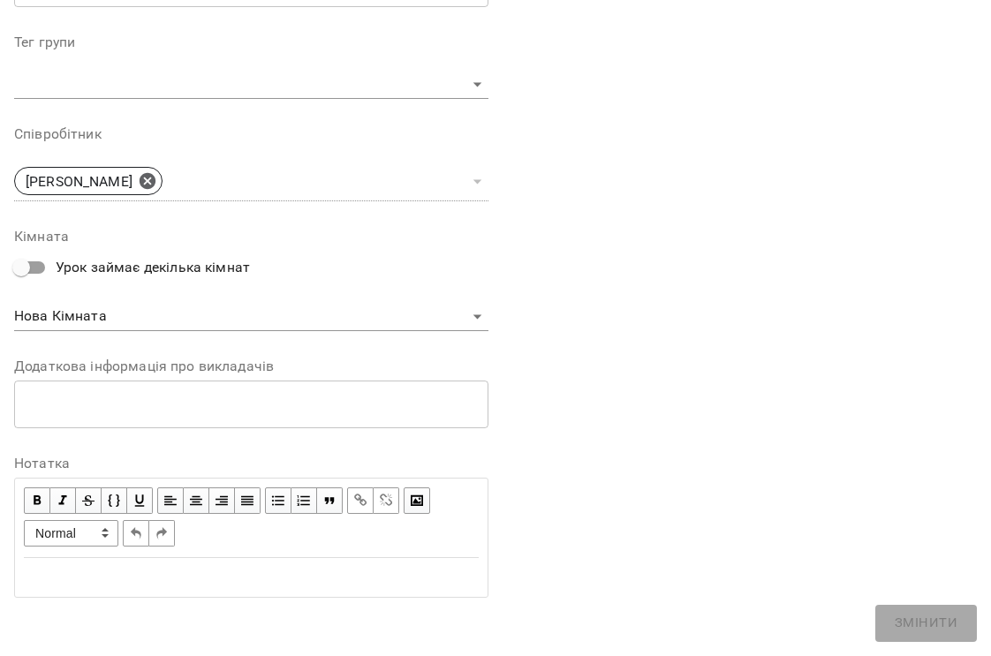
scroll to position [525, 0]
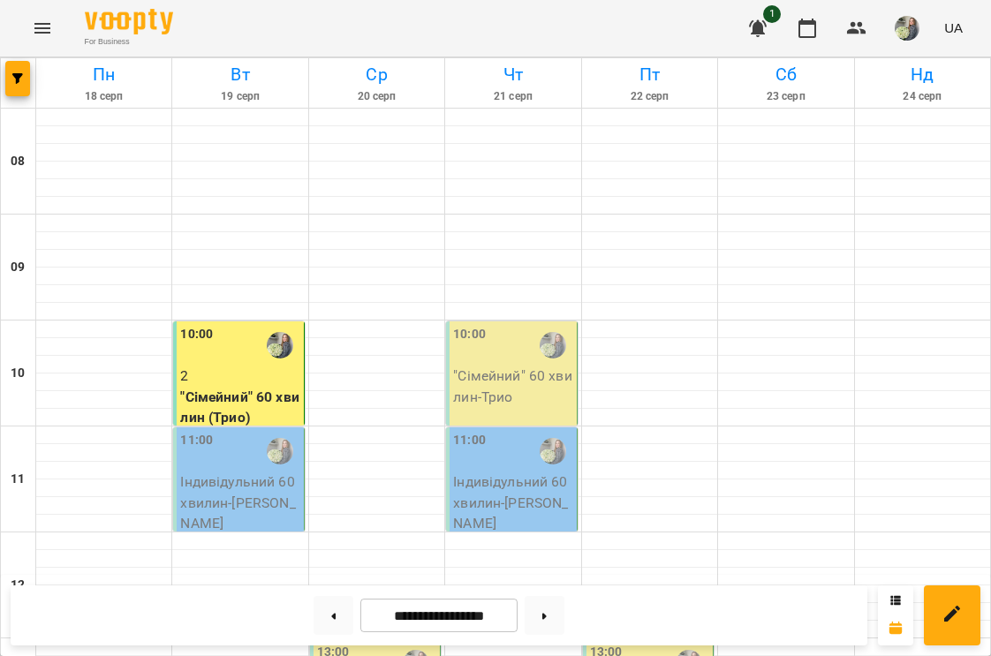
scroll to position [764, 0]
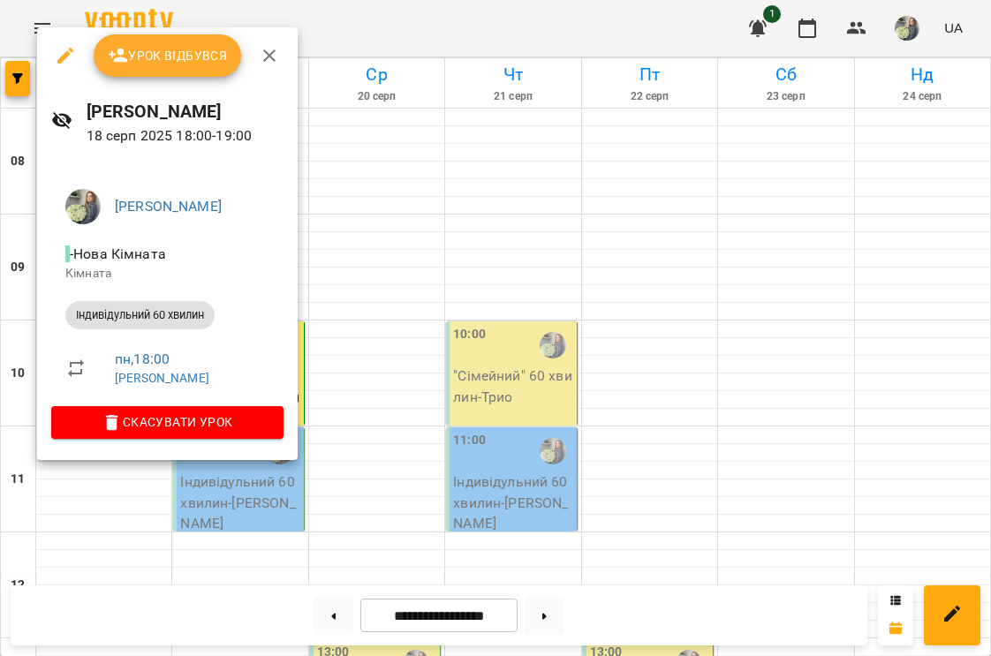
click at [197, 418] on span "Скасувати Урок" at bounding box center [167, 422] width 204 height 21
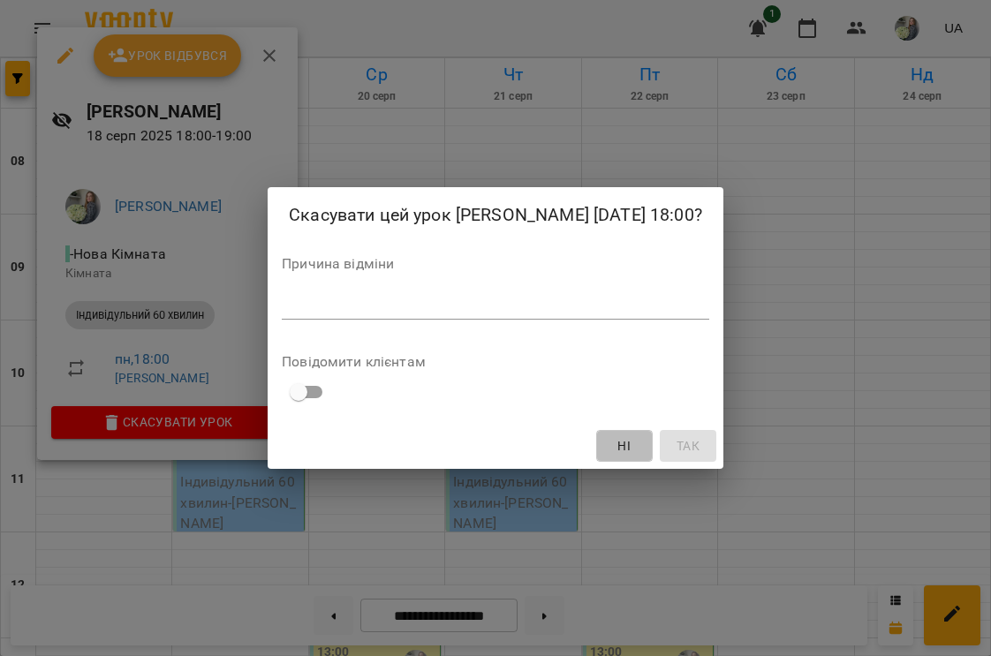
click at [617, 446] on span "Ні" at bounding box center [623, 446] width 13 height 21
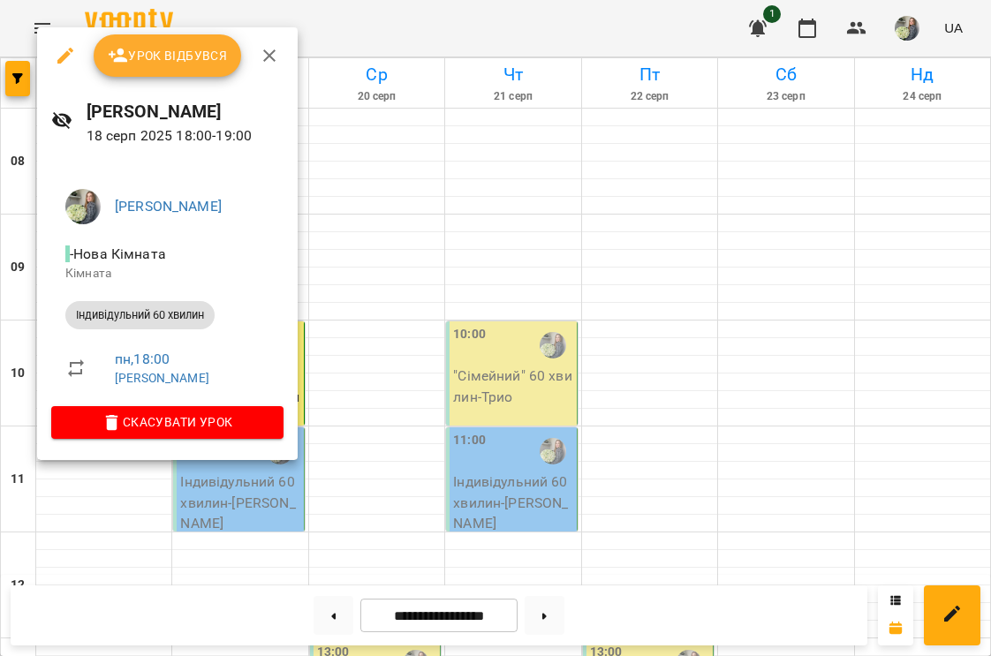
click at [267, 54] on icon "button" at bounding box center [269, 55] width 12 height 12
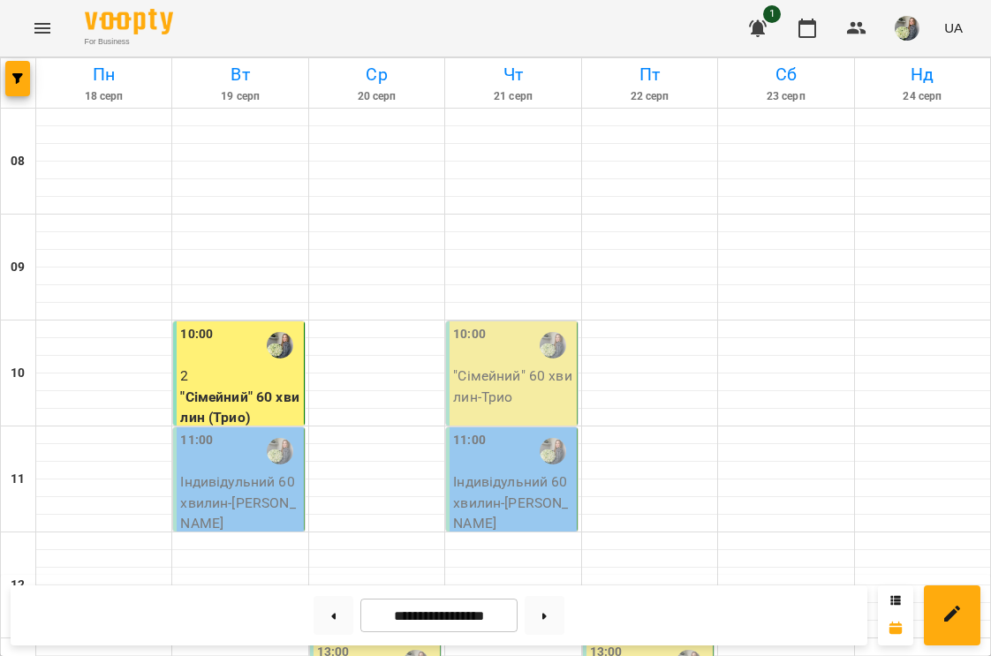
scroll to position [88, 0]
